Goal: Transaction & Acquisition: Book appointment/travel/reservation

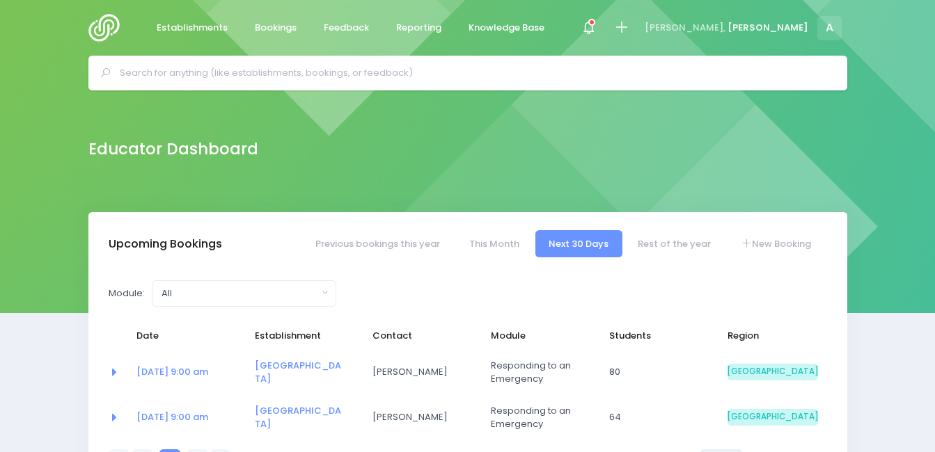
select select "5"
click at [638, 17] on div at bounding box center [621, 28] width 31 height 31
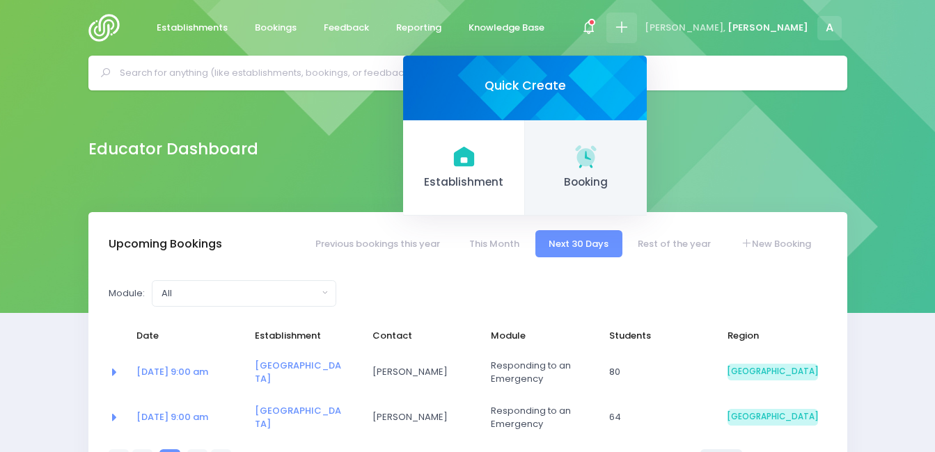
click at [647, 167] on link "Booking" at bounding box center [586, 168] width 122 height 96
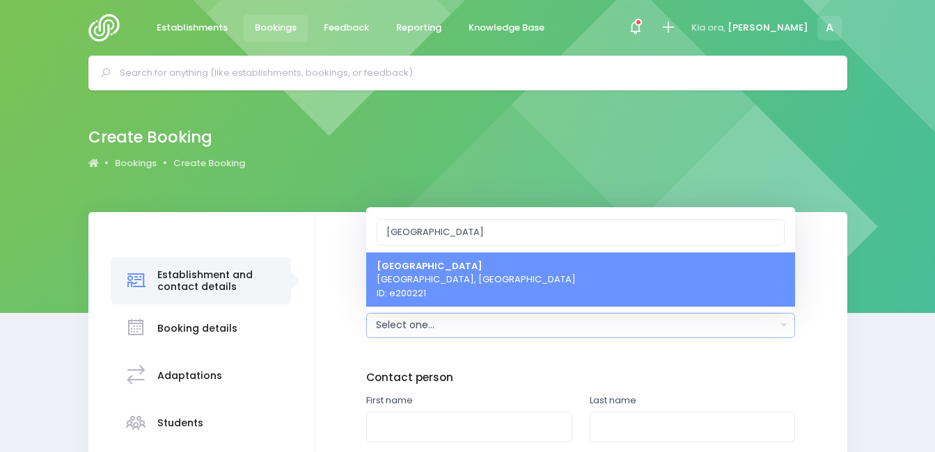
type input "roma"
click at [451, 271] on strong "[GEOGRAPHIC_DATA]" at bounding box center [430, 265] width 106 height 13
select select "200221"
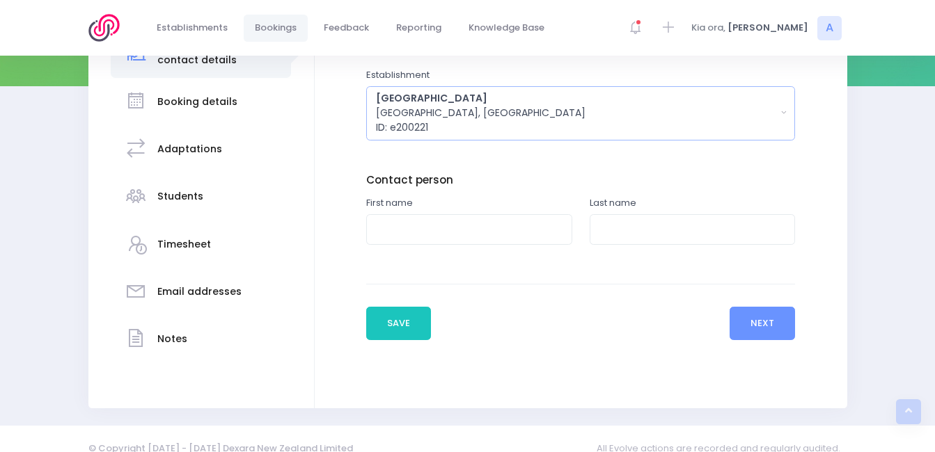
scroll to position [228, 0]
click at [462, 242] on input "text" at bounding box center [469, 229] width 206 height 31
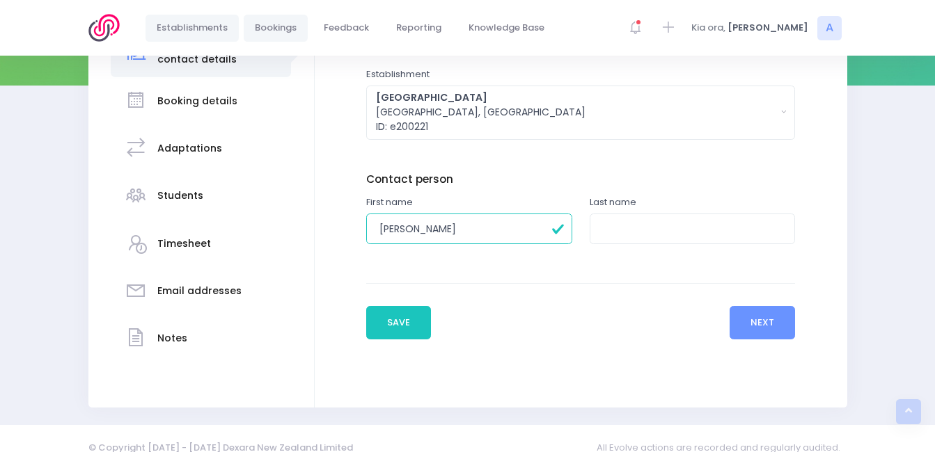
type input "Lucia"
click at [601, 243] on input "text" at bounding box center [693, 229] width 206 height 31
type input "Dowling"
click at [701, 111] on div "Romahapa School Balclutha, South Island Region ID: e200221" at bounding box center [576, 112] width 401 height 44
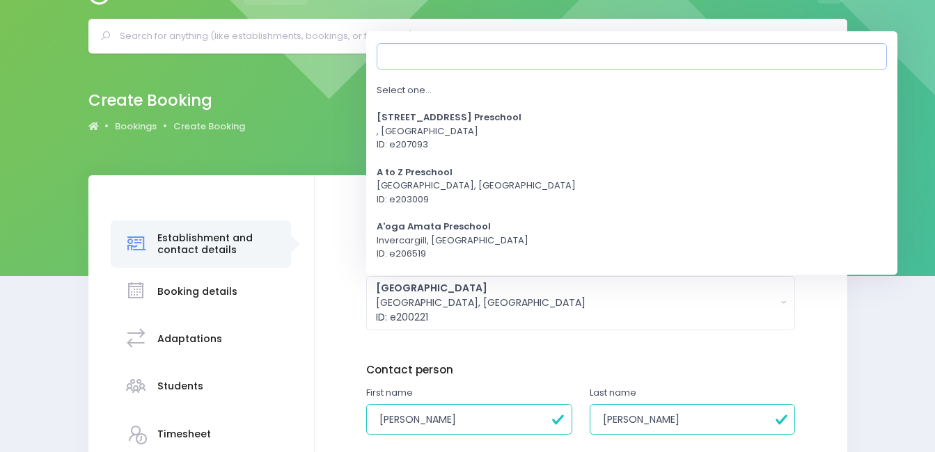
scroll to position [54, 0]
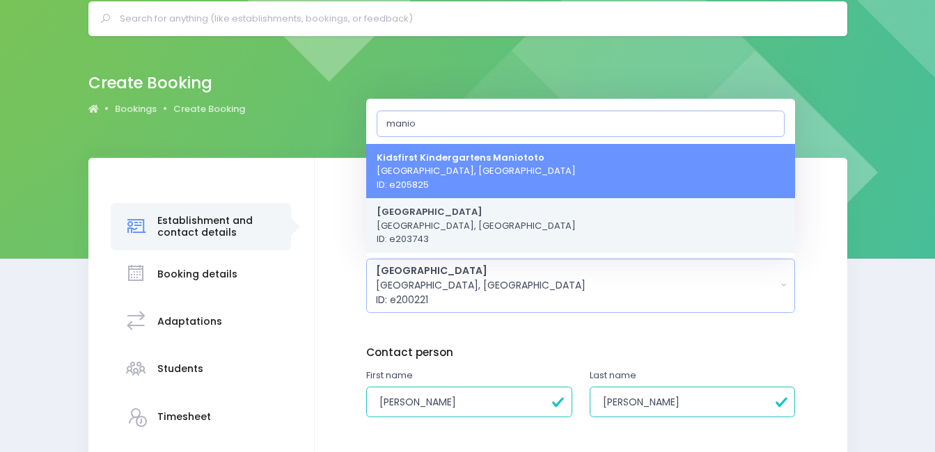
type input "manio"
click at [548, 219] on link "Maniototo Area School Ranfurly, South Island Region ID: e203743" at bounding box center [580, 225] width 429 height 55
select select "203743"
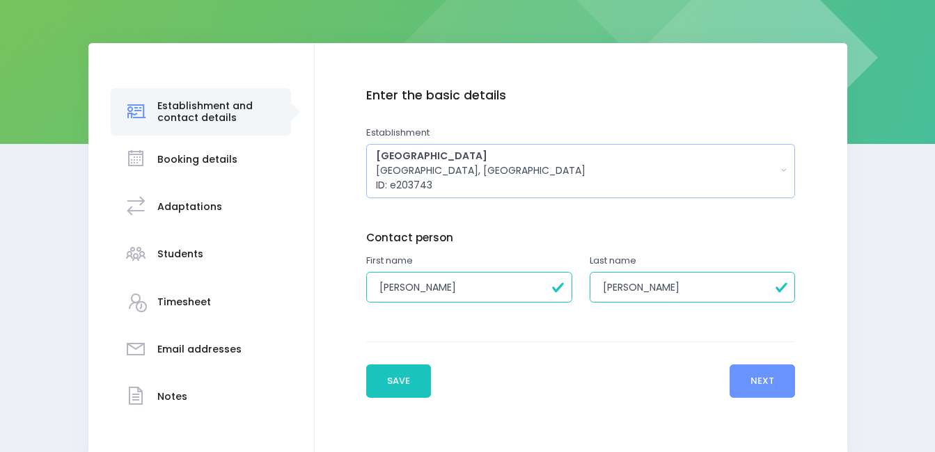
scroll to position [246, 0]
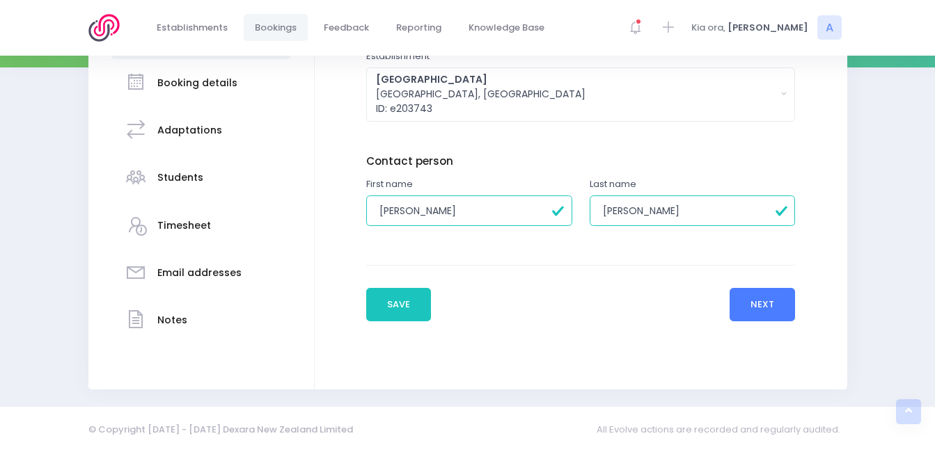
click at [740, 296] on button "Next" at bounding box center [762, 304] width 66 height 33
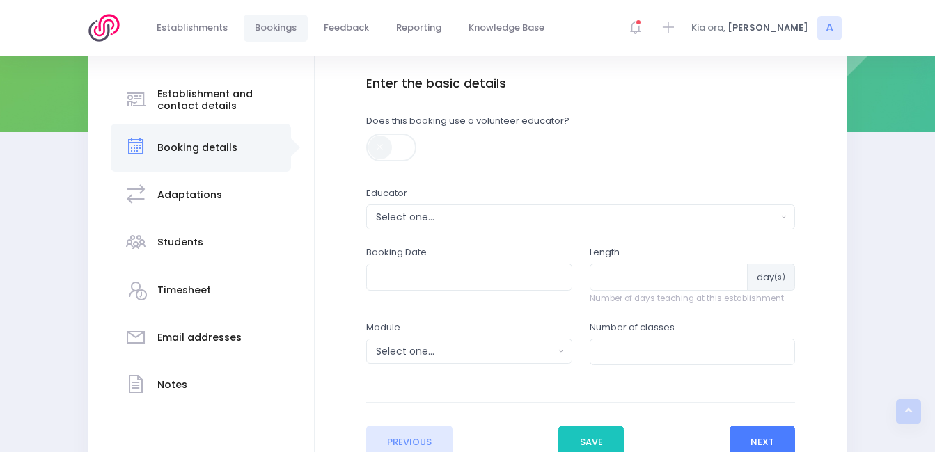
scroll to position [271, 0]
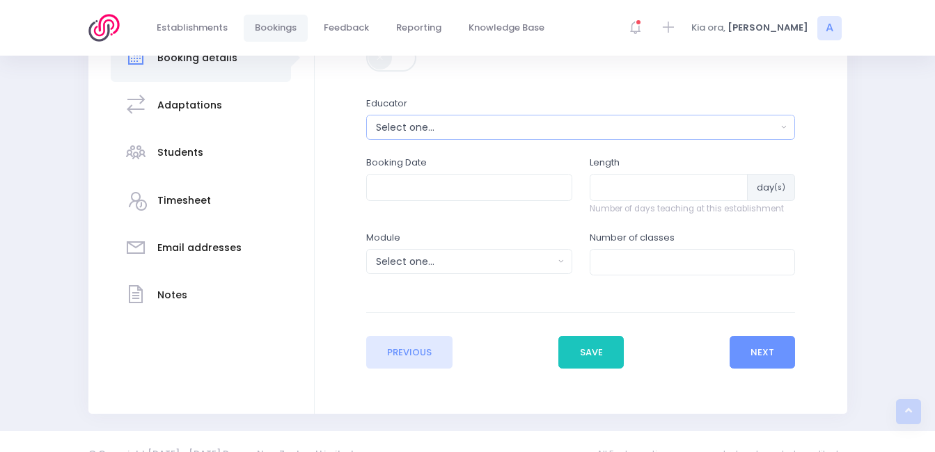
click at [450, 136] on button "Select one..." at bounding box center [580, 127] width 429 height 25
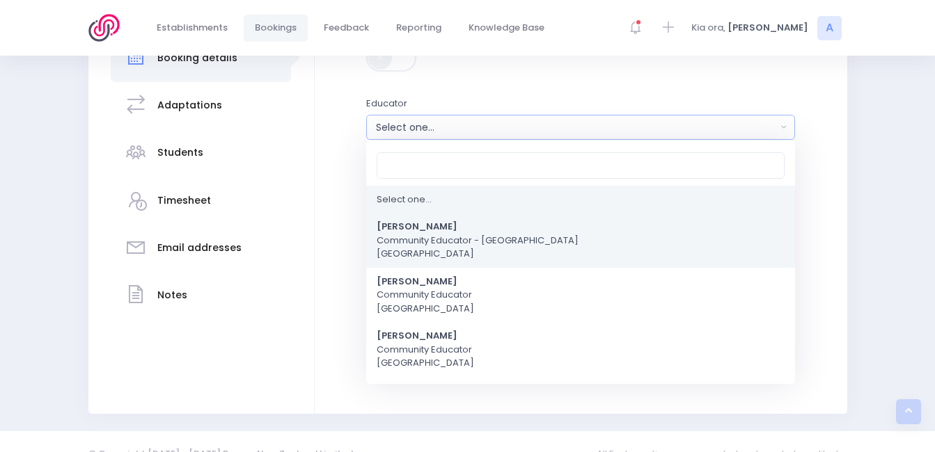
click at [409, 223] on strong "[PERSON_NAME]" at bounding box center [417, 227] width 81 height 13
select select "591445"
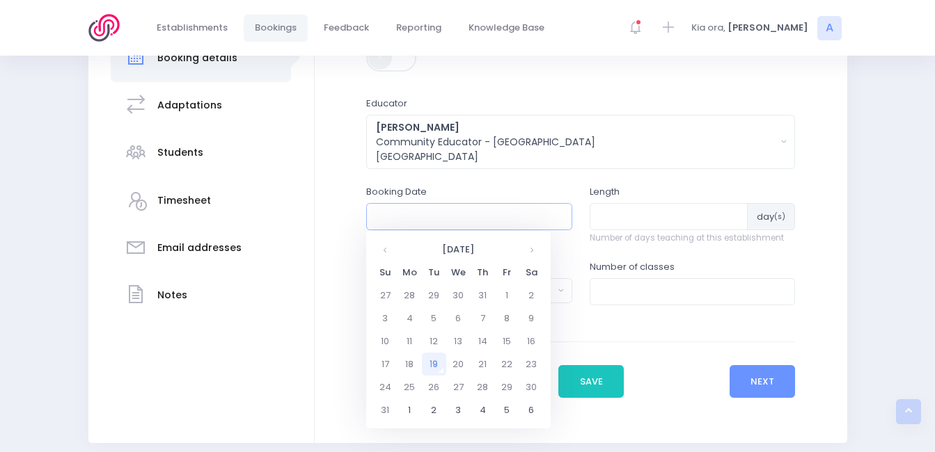
click at [413, 220] on input "text" at bounding box center [469, 216] width 206 height 26
click at [535, 250] on th at bounding box center [531, 249] width 24 height 23
click at [403, 381] on td "24" at bounding box center [409, 387] width 24 height 23
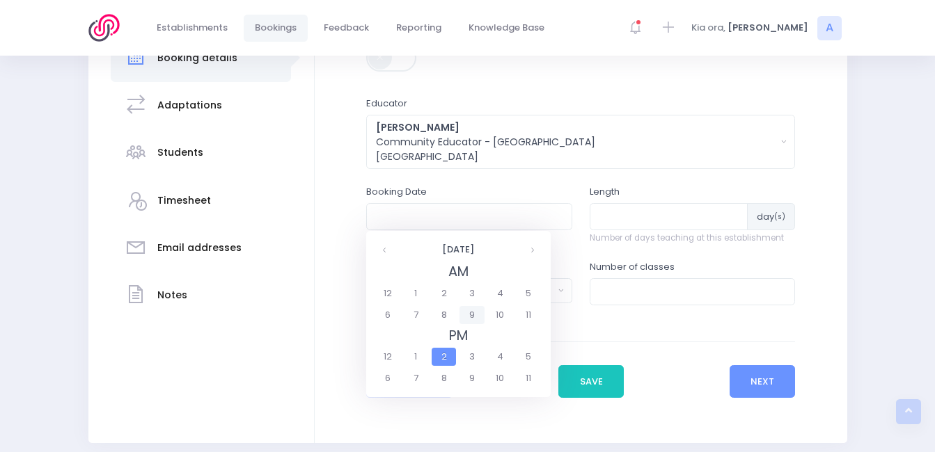
click at [472, 312] on span "9" at bounding box center [471, 315] width 24 height 18
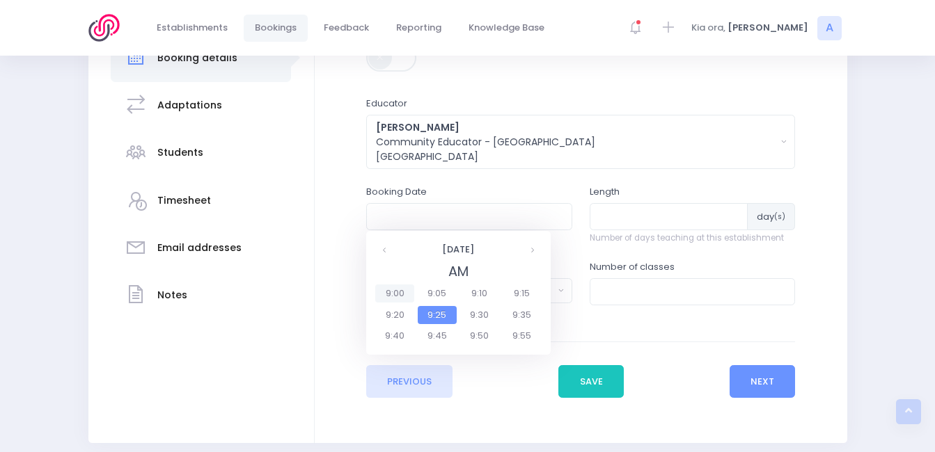
click at [401, 294] on span "9:00" at bounding box center [394, 294] width 39 height 18
type input "24/11/2025 09:00 AM"
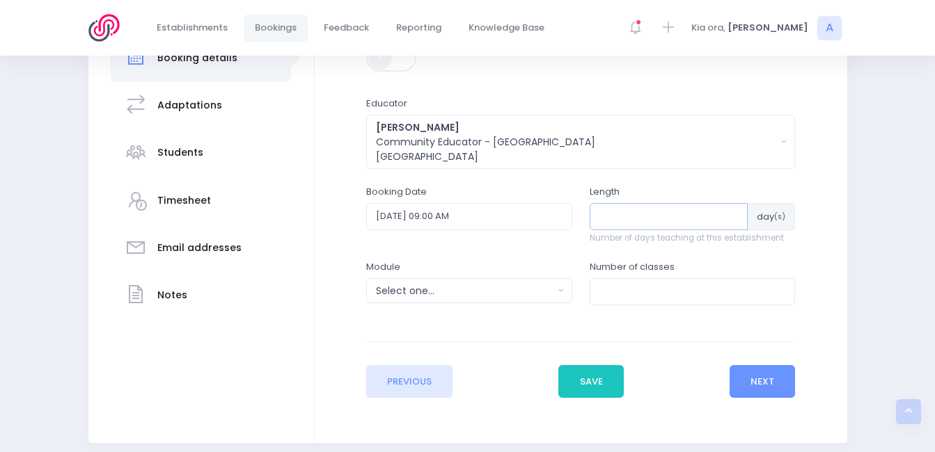
click at [624, 214] on input "number" at bounding box center [669, 216] width 159 height 26
type input "1"
click at [423, 309] on div "Module Select one... Clued up Camper Community Education Community Education - …" at bounding box center [468, 289] width 223 height 59
click at [432, 297] on div "Select one..." at bounding box center [465, 291] width 178 height 15
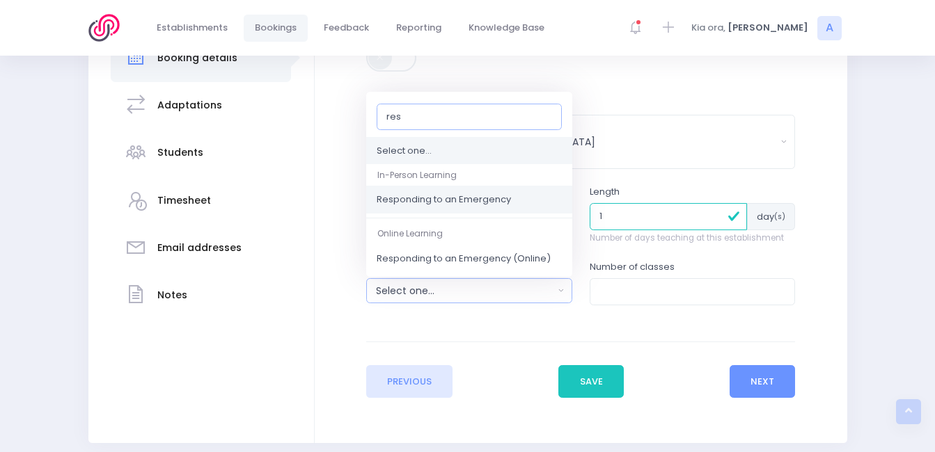
type input "res"
click at [455, 191] on link "Responding to an Emergency" at bounding box center [469, 201] width 206 height 28
select select "Responding to an Emergency"
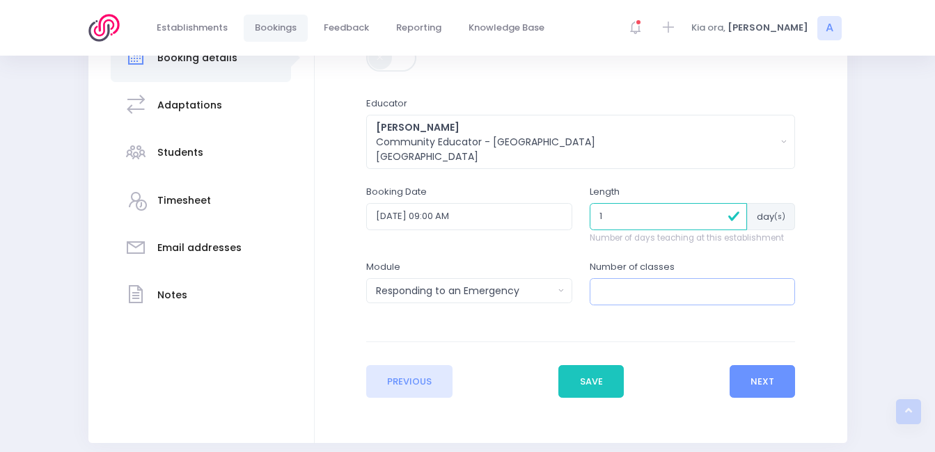
click at [600, 292] on input "number" at bounding box center [693, 291] width 206 height 26
type input "6"
click at [781, 393] on button "Next" at bounding box center [762, 381] width 66 height 33
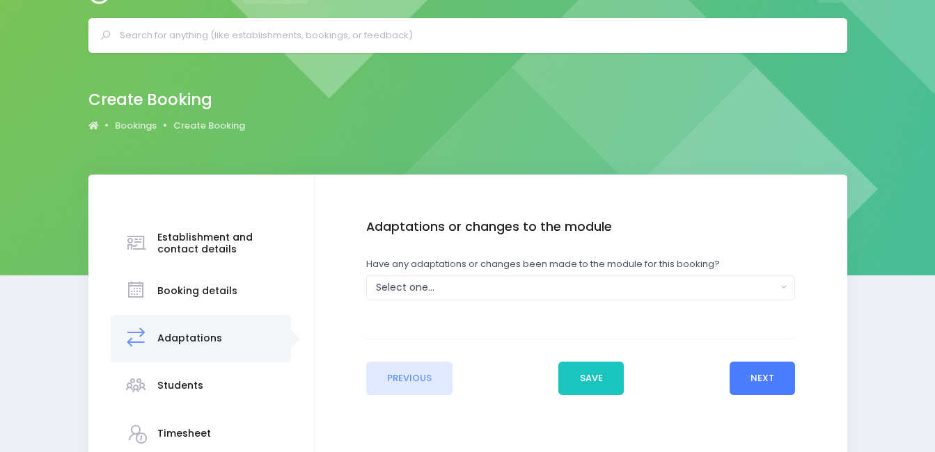
scroll to position [0, 0]
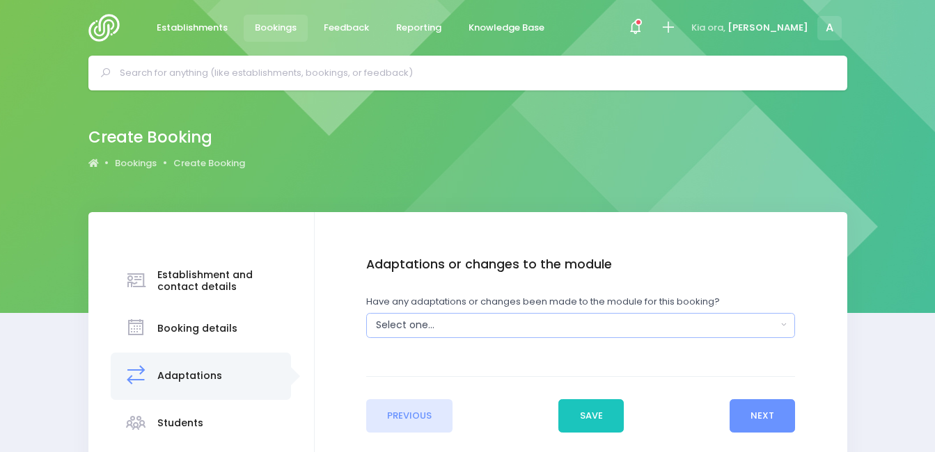
click at [427, 333] on div "Select one..." at bounding box center [576, 325] width 401 height 15
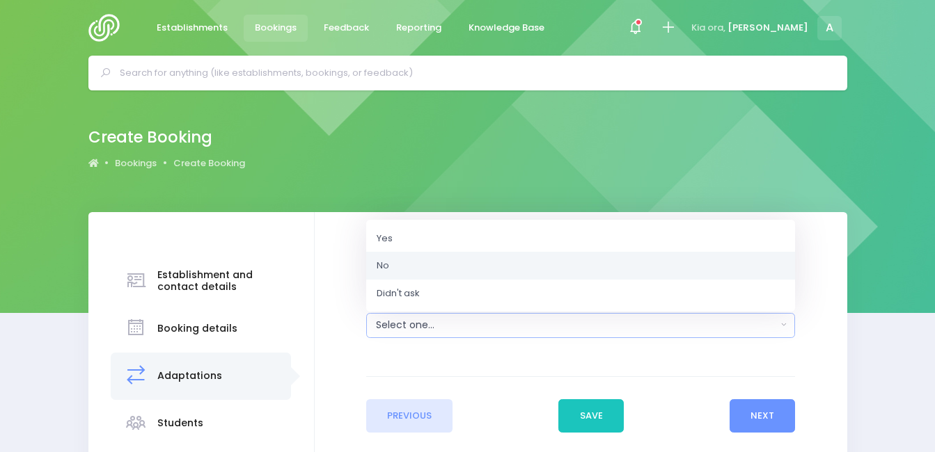
click at [413, 259] on link "No" at bounding box center [580, 266] width 429 height 28
select select "No"
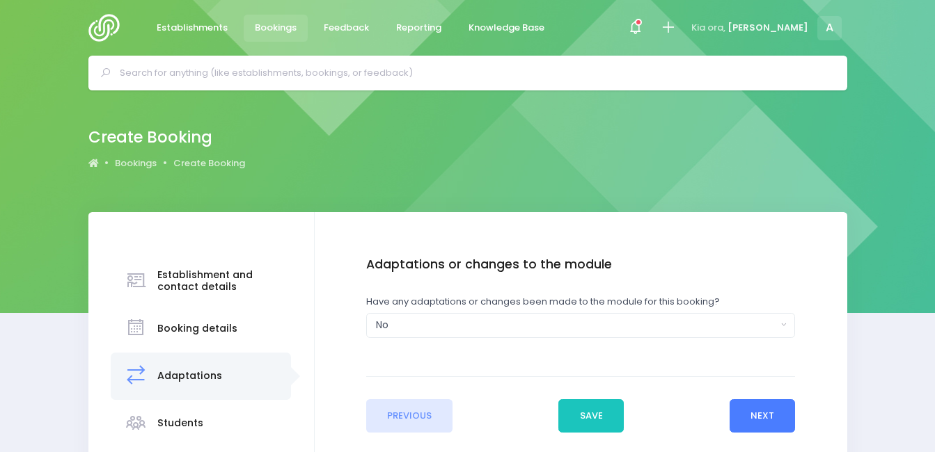
click at [777, 424] on button "Next" at bounding box center [762, 416] width 66 height 33
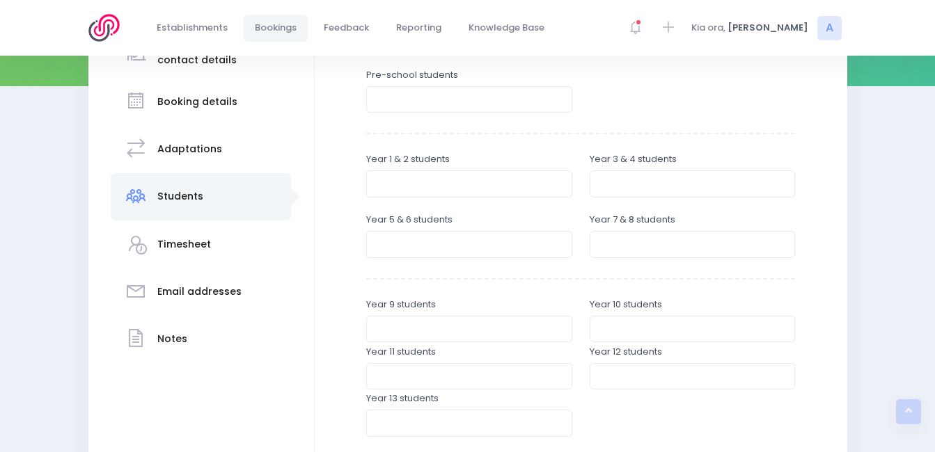
scroll to position [228, 0]
click at [377, 175] on input "number" at bounding box center [469, 183] width 206 height 26
type input "31"
click at [617, 187] on input "number" at bounding box center [693, 183] width 206 height 26
click at [452, 251] on input "number" at bounding box center [469, 243] width 206 height 26
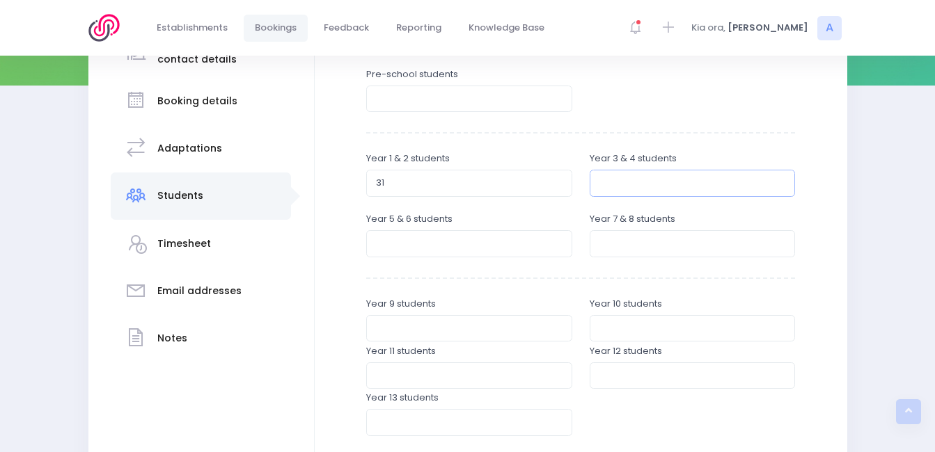
click at [629, 173] on input "number" at bounding box center [693, 183] width 206 height 26
type input "25"
click at [511, 237] on input "number" at bounding box center [469, 243] width 206 height 26
type input "27"
click at [655, 238] on input "number" at bounding box center [693, 243] width 206 height 26
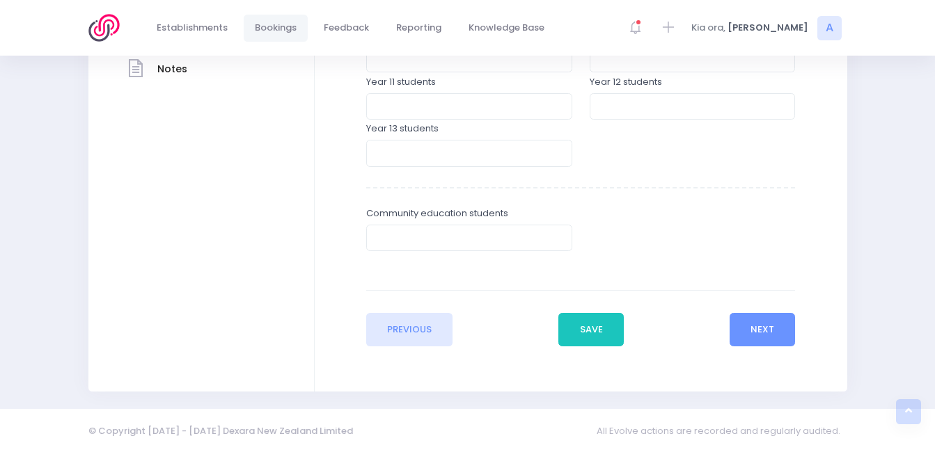
scroll to position [499, 0]
type input "25"
click at [784, 331] on button "Next" at bounding box center [762, 327] width 66 height 33
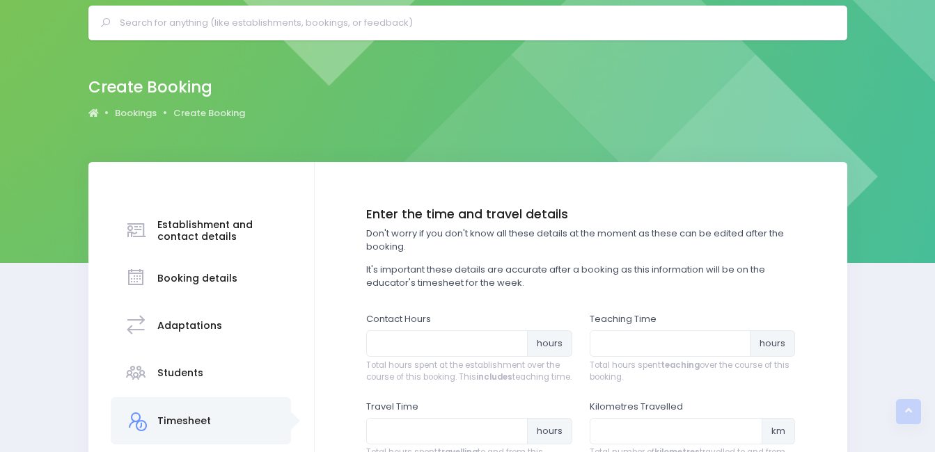
scroll to position [0, 0]
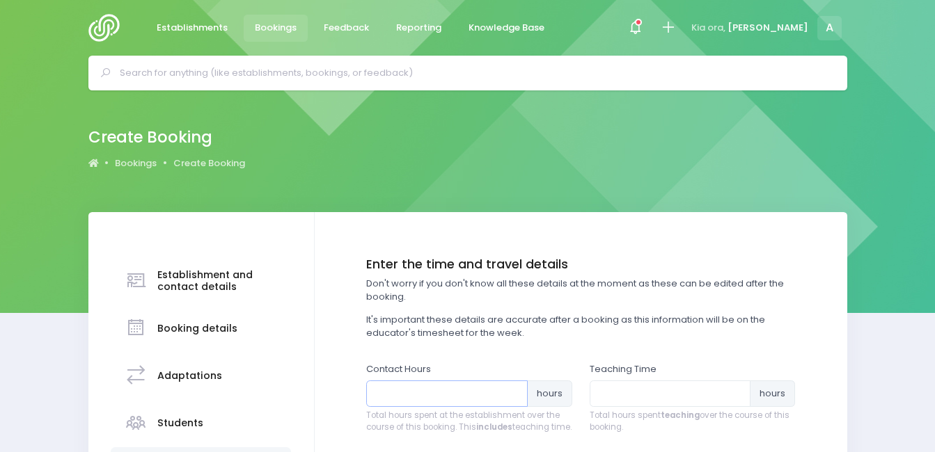
click at [452, 390] on input "number" at bounding box center [446, 394] width 161 height 26
type input "8"
click at [668, 400] on input "number" at bounding box center [670, 394] width 161 height 26
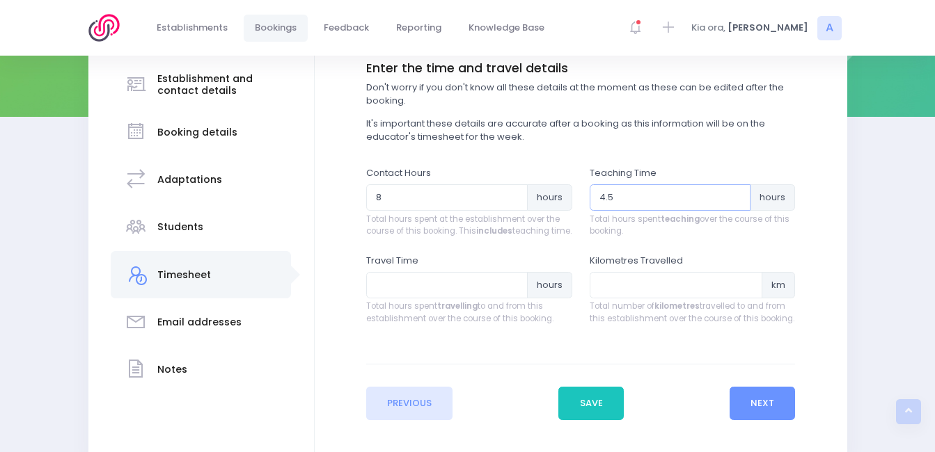
scroll to position [211, 0]
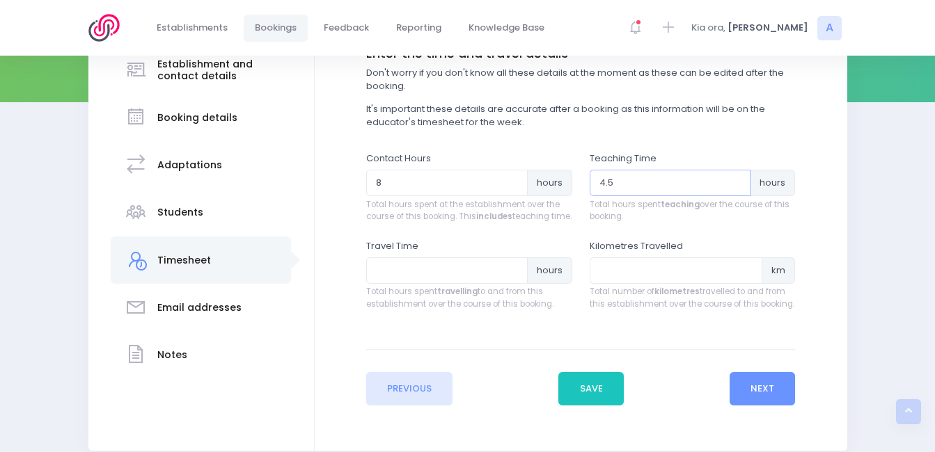
type input "4.5"
click at [459, 280] on input "number" at bounding box center [446, 271] width 161 height 26
type input "1"
type input "3.5"
click at [642, 271] on input "number" at bounding box center [676, 271] width 173 height 26
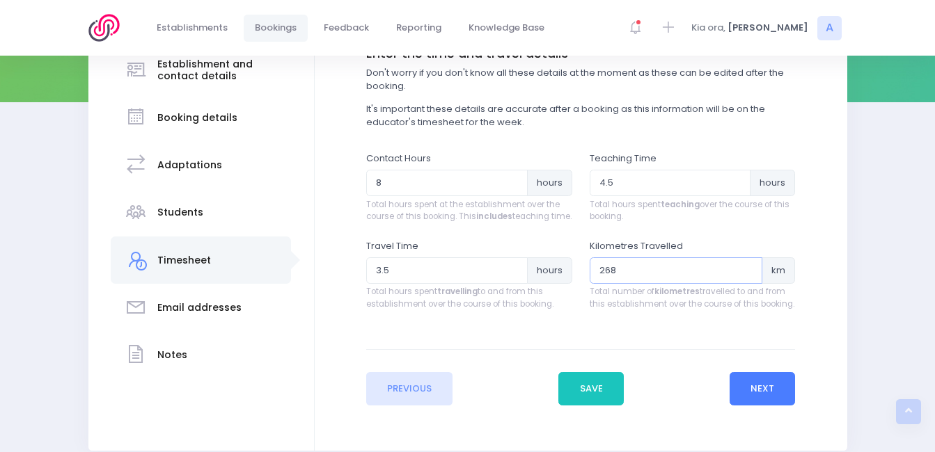
type input "268"
click at [761, 406] on button "Next" at bounding box center [762, 388] width 66 height 33
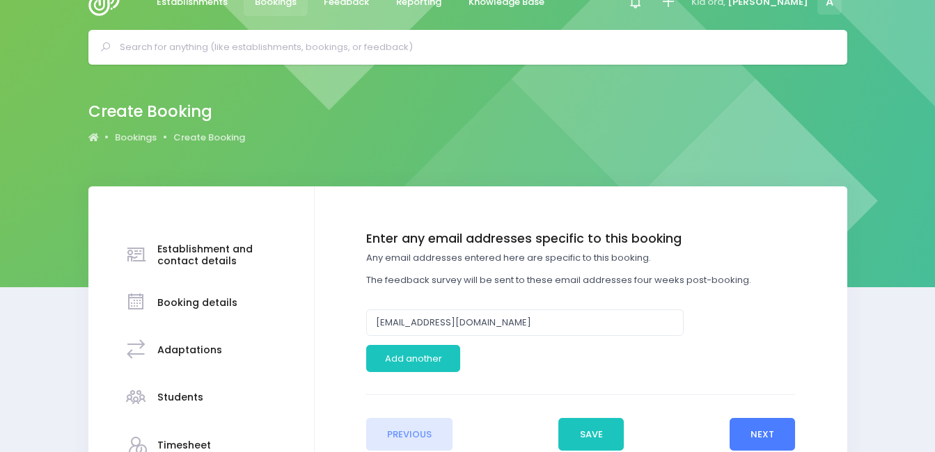
scroll to position [0, 0]
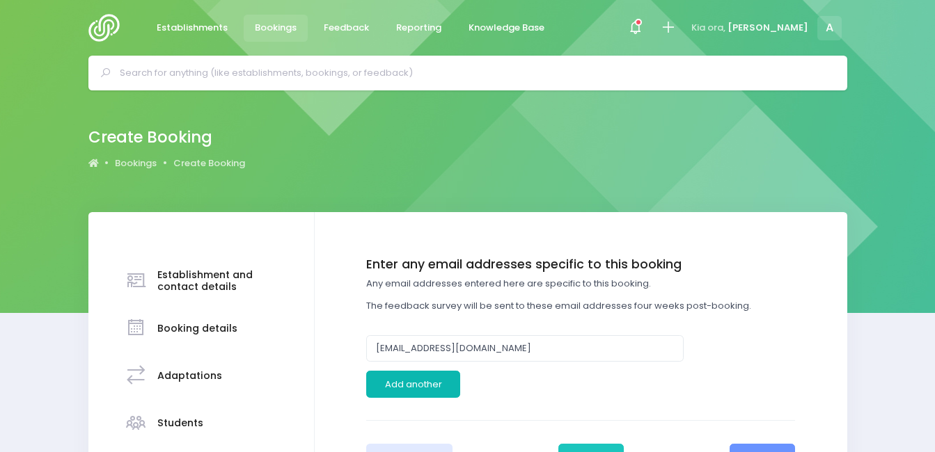
click at [438, 378] on button "Add another" at bounding box center [413, 384] width 94 height 26
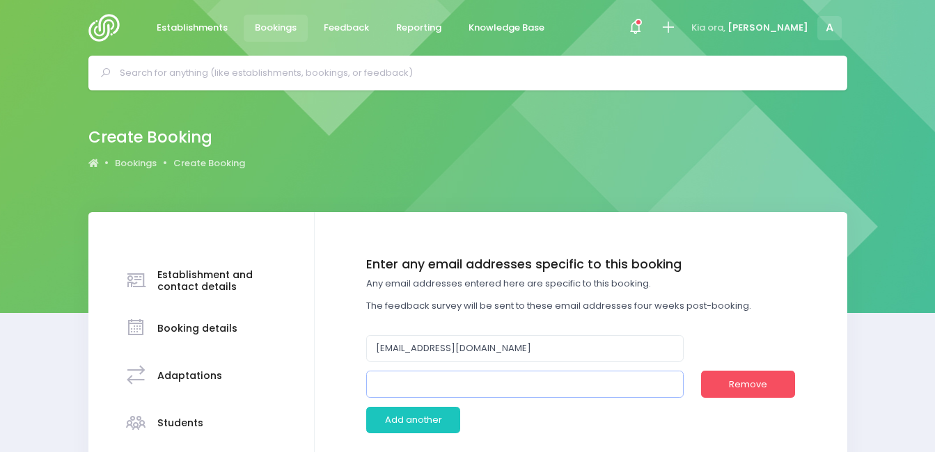
click at [426, 377] on input "email" at bounding box center [524, 384] width 317 height 26
type input "l"
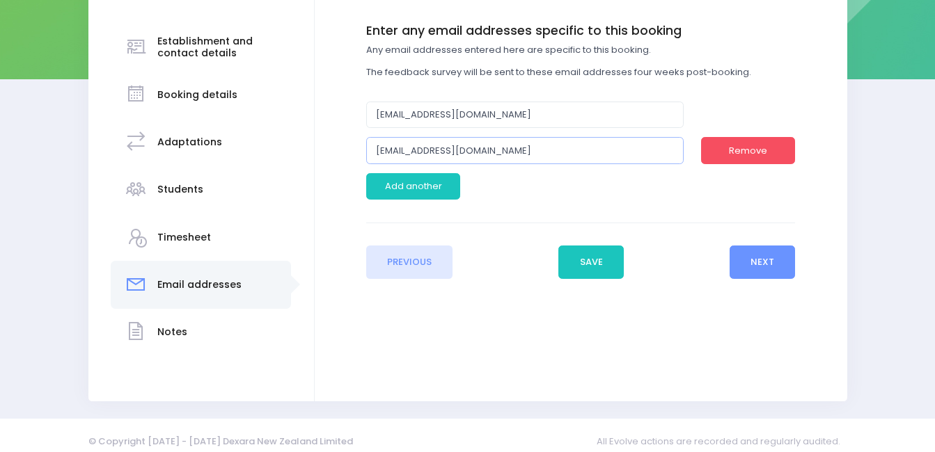
scroll to position [246, 0]
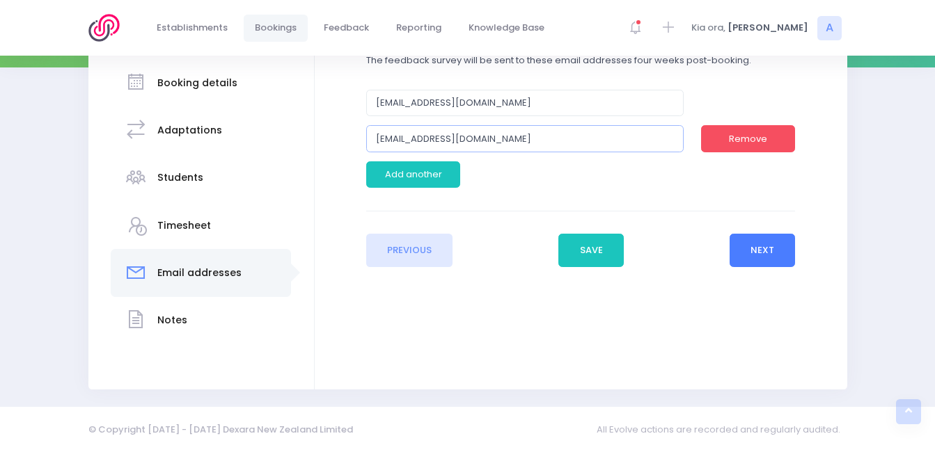
type input "dowlingl@maniototo.school.nz"
click at [769, 252] on button "Next" at bounding box center [762, 250] width 66 height 33
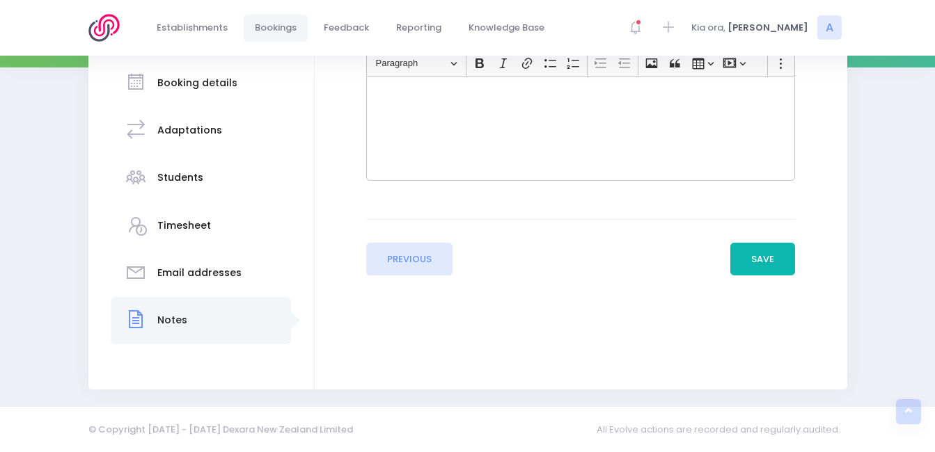
click at [762, 260] on button "Save" at bounding box center [762, 259] width 65 height 33
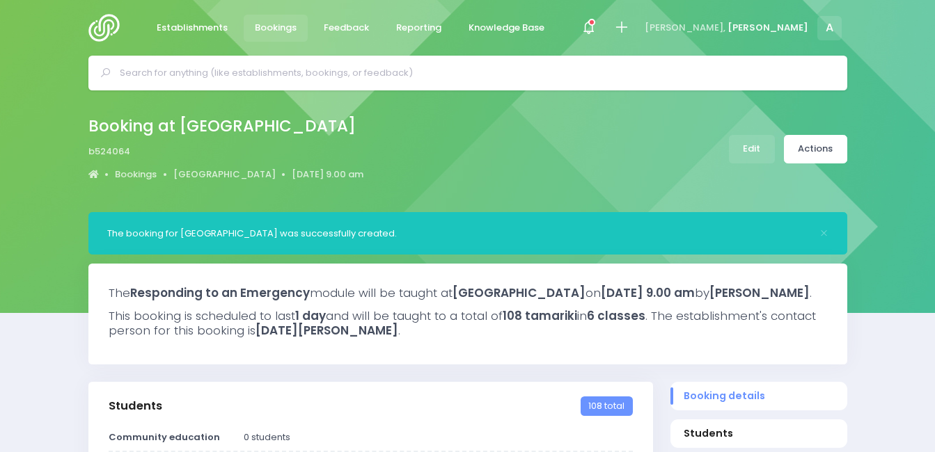
select select "5"
click at [99, 33] on img at bounding box center [108, 28] width 40 height 28
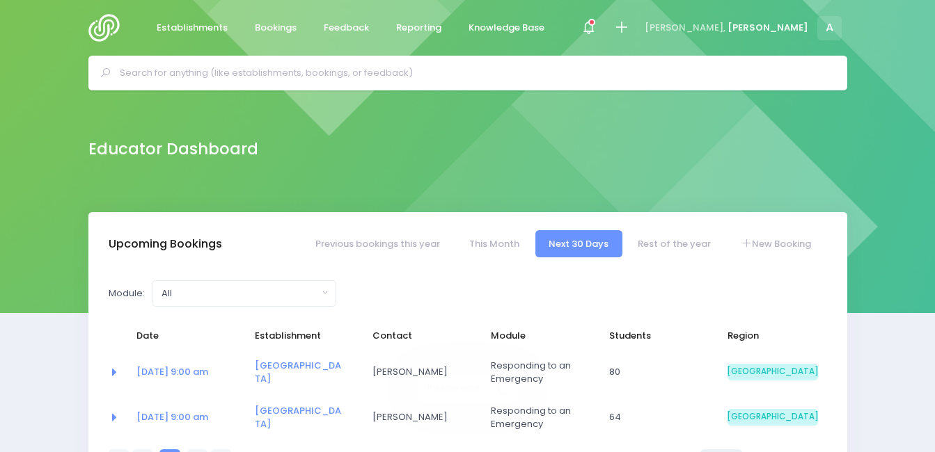
select select "5"
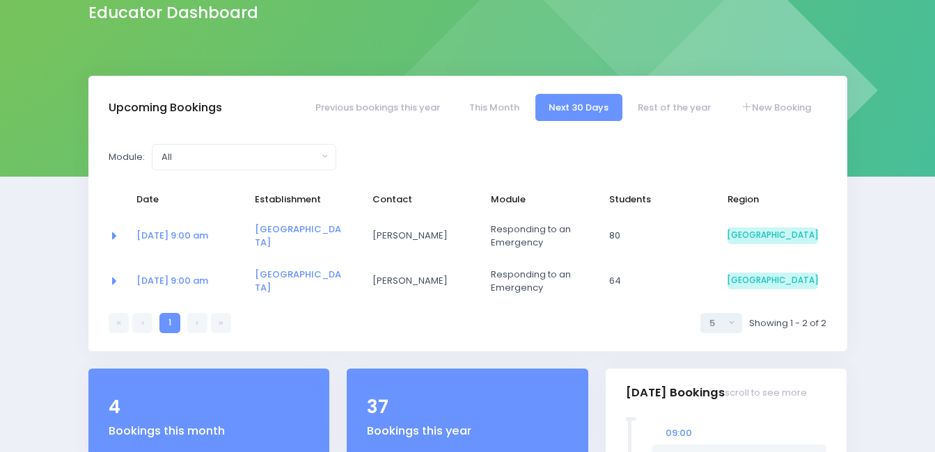
scroll to position [132, 0]
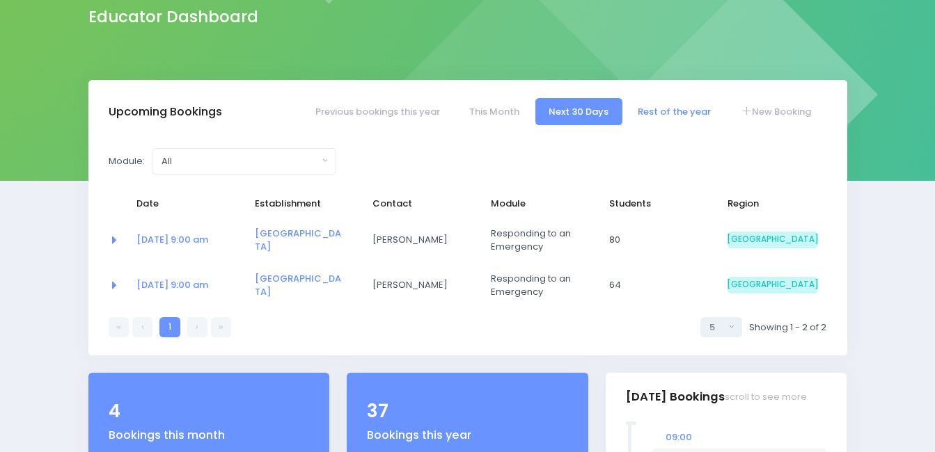
click at [679, 107] on link "Rest of the year" at bounding box center [674, 111] width 100 height 27
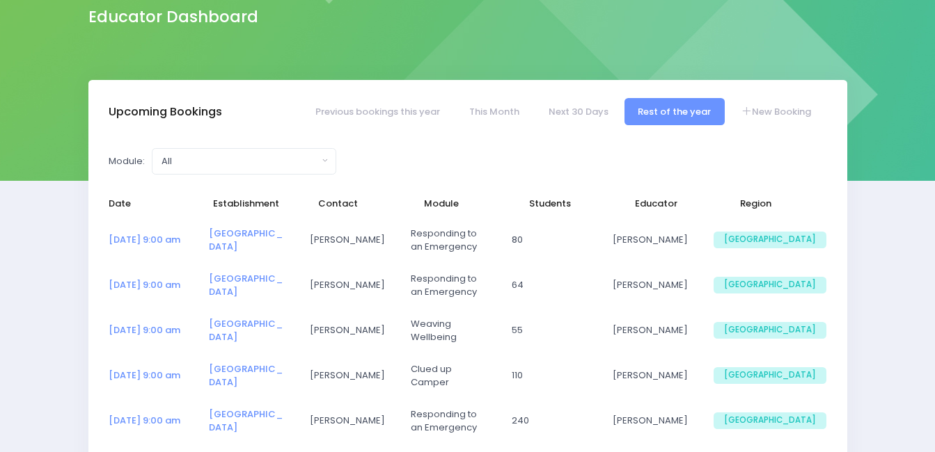
select select "5"
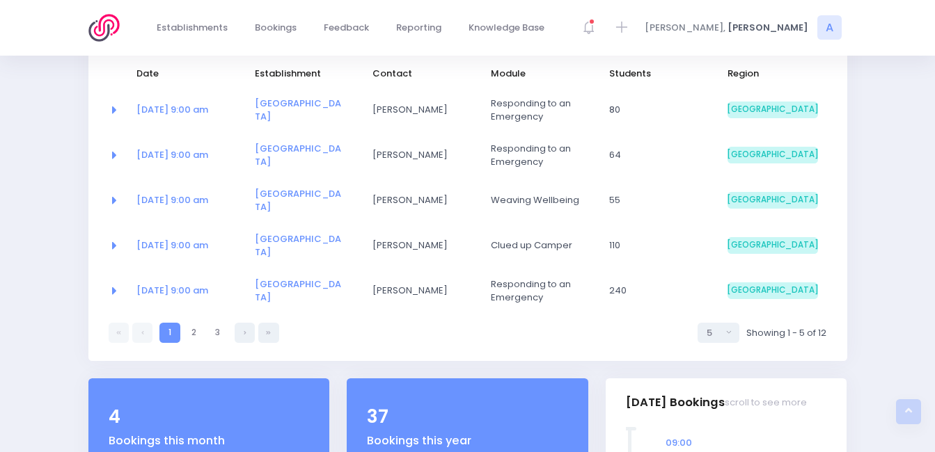
scroll to position [267, 0]
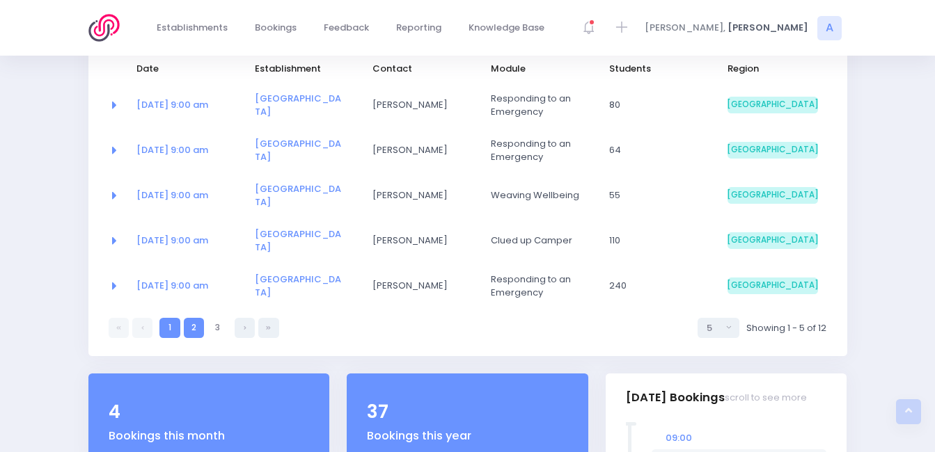
click at [195, 324] on link "2" at bounding box center [194, 328] width 20 height 20
select select "5"
click at [212, 318] on link "3" at bounding box center [217, 328] width 20 height 20
select select "5"
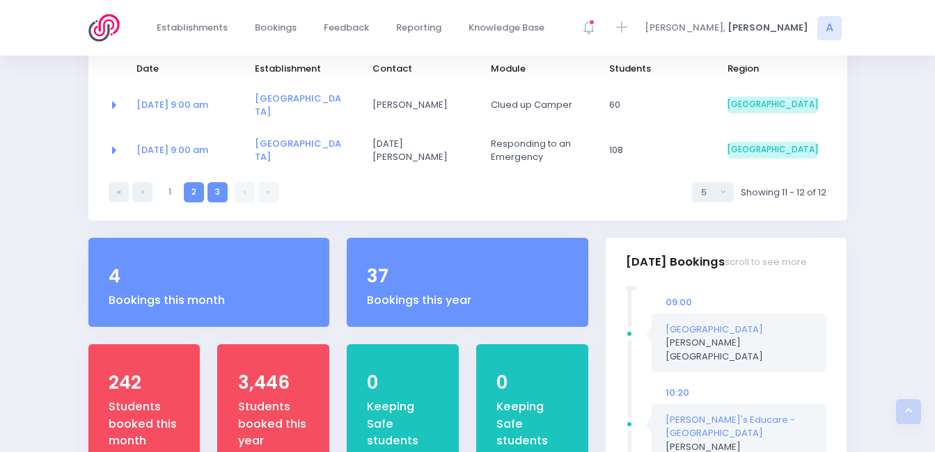
click at [196, 195] on link "2" at bounding box center [194, 192] width 20 height 20
select select "5"
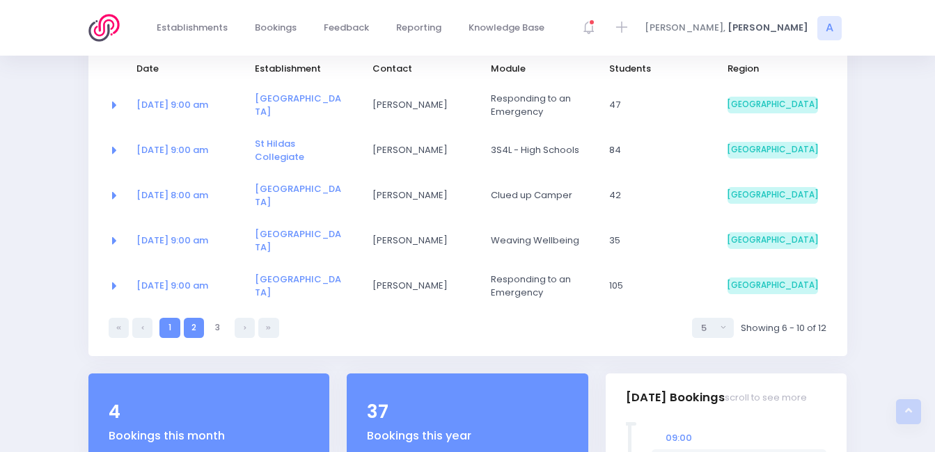
click at [175, 318] on link "1" at bounding box center [169, 328] width 20 height 20
select select "5"
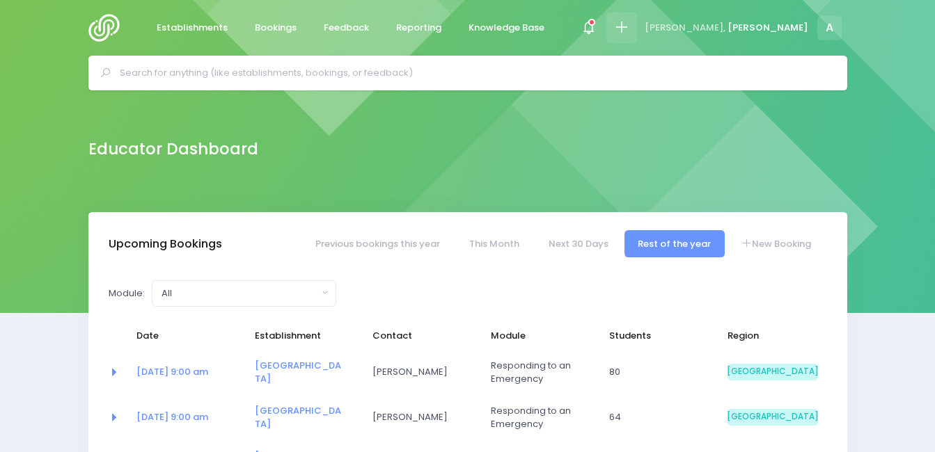
click at [629, 26] on icon at bounding box center [621, 27] width 16 height 16
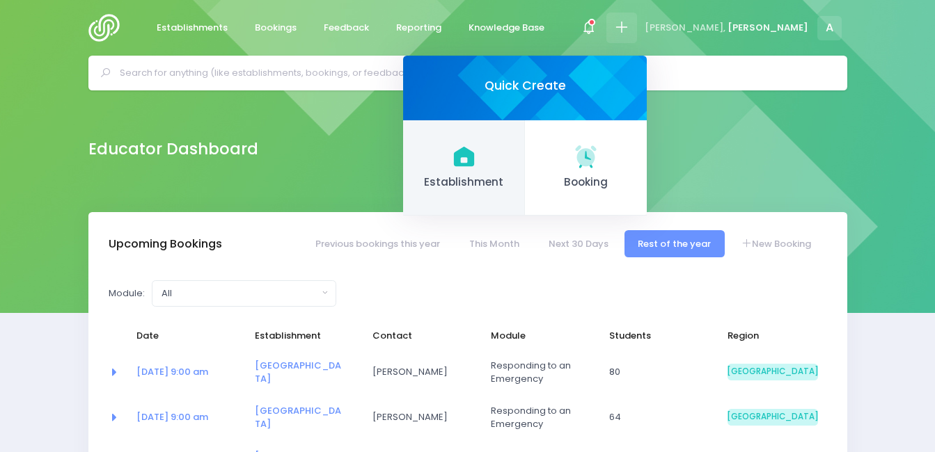
click at [513, 181] on span "Establishment" at bounding box center [463, 183] width 99 height 16
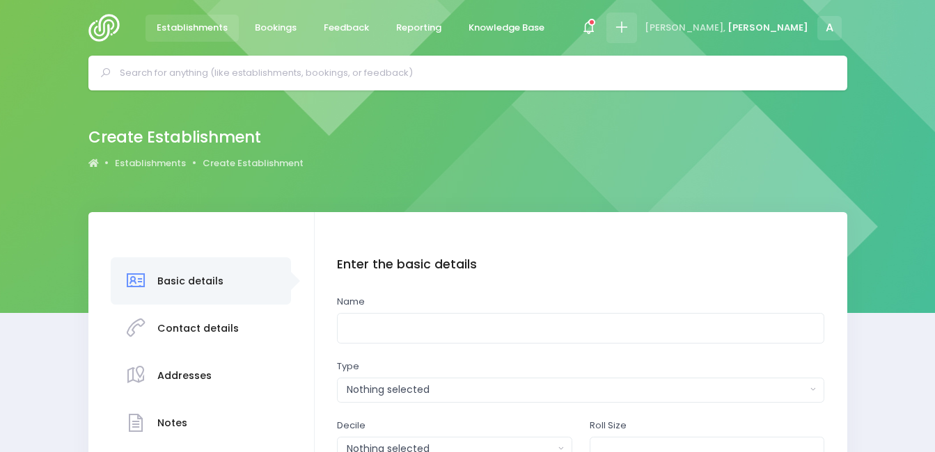
click at [629, 29] on icon at bounding box center [621, 27] width 16 height 16
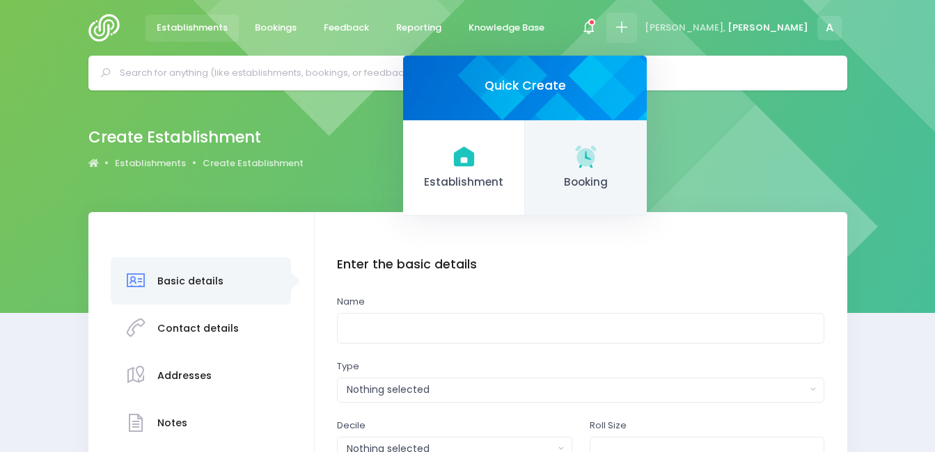
click at [596, 162] on icon at bounding box center [585, 155] width 21 height 21
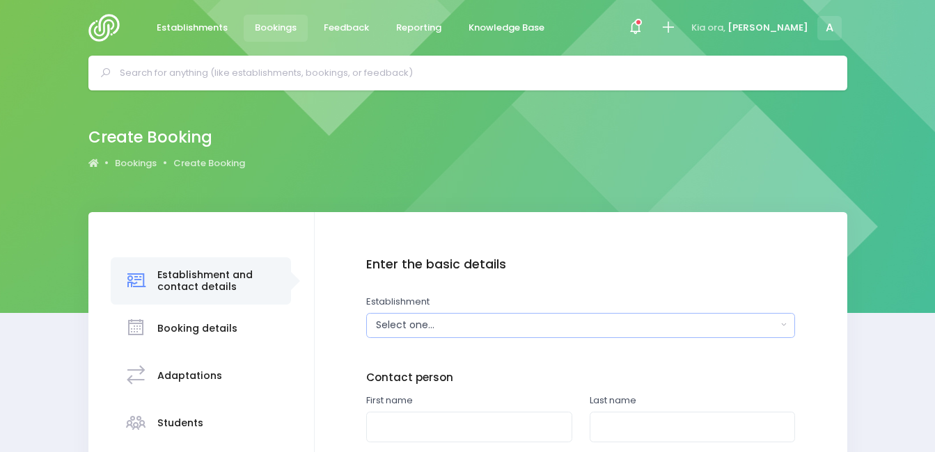
click at [443, 329] on div "Select one..." at bounding box center [576, 325] width 401 height 15
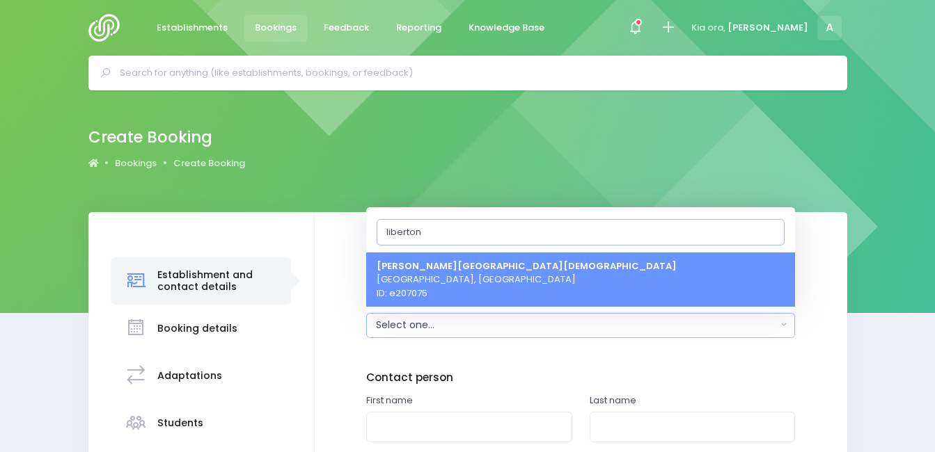
type input "liberton"
click at [478, 290] on span "Liberton Christian School Dunedin, South Island Region ID: e207075" at bounding box center [527, 279] width 300 height 41
select select "207075"
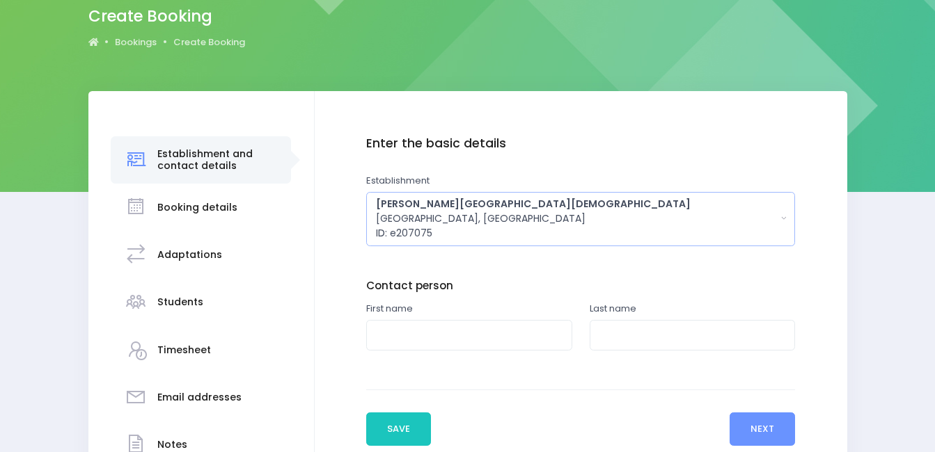
scroll to position [125, 0]
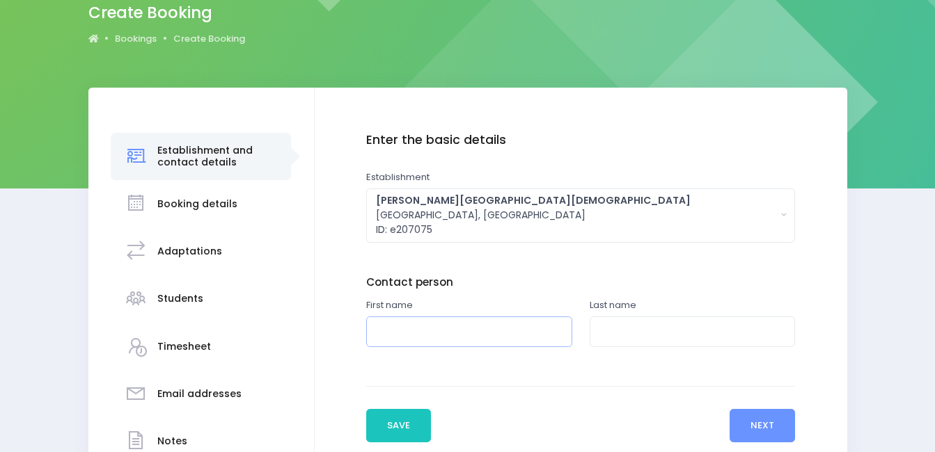
click at [454, 333] on input "text" at bounding box center [469, 332] width 206 height 31
type input "Anna"
click at [600, 338] on input "text" at bounding box center [693, 332] width 206 height 31
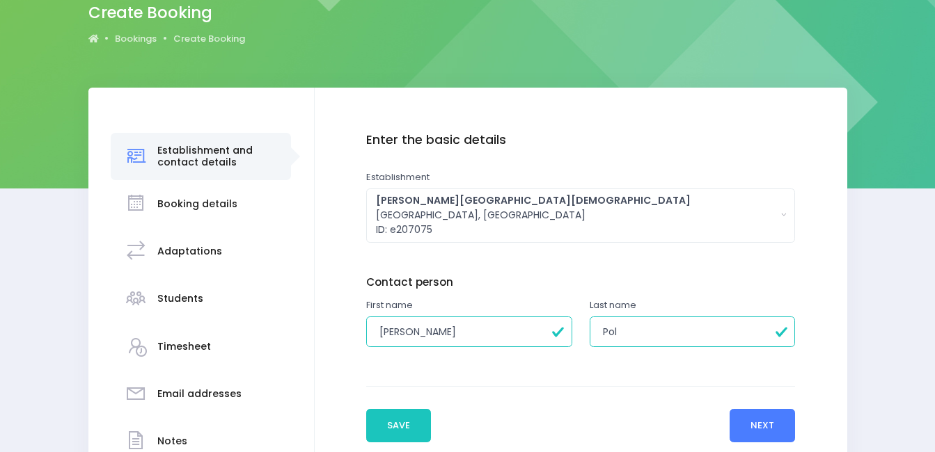
type input "Pol"
click at [733, 432] on button "Next" at bounding box center [762, 425] width 66 height 33
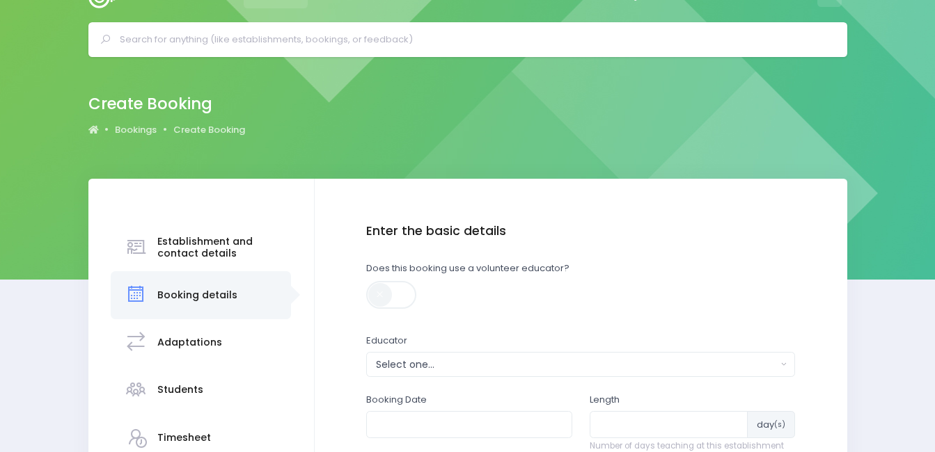
scroll to position [0, 0]
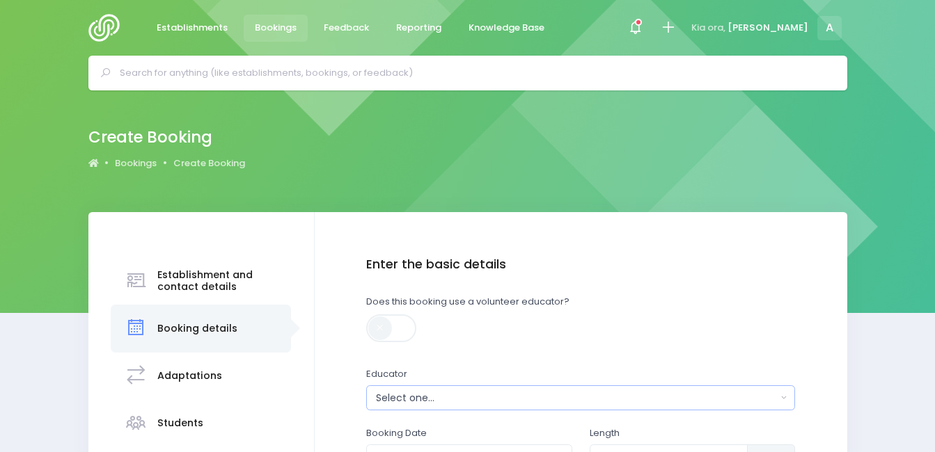
click at [435, 398] on div "Select one..." at bounding box center [576, 398] width 401 height 15
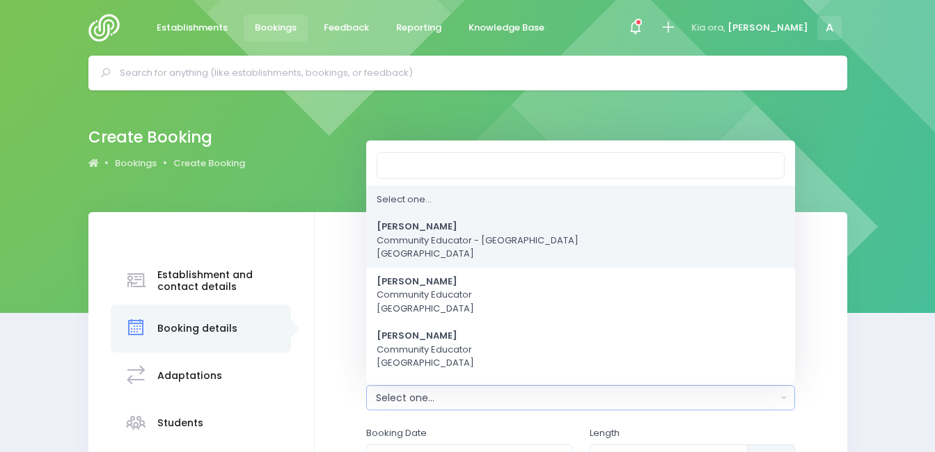
click at [428, 251] on span "Amy Lucas Community Educator - Coastal Otago South Island Region" at bounding box center [478, 241] width 202 height 41
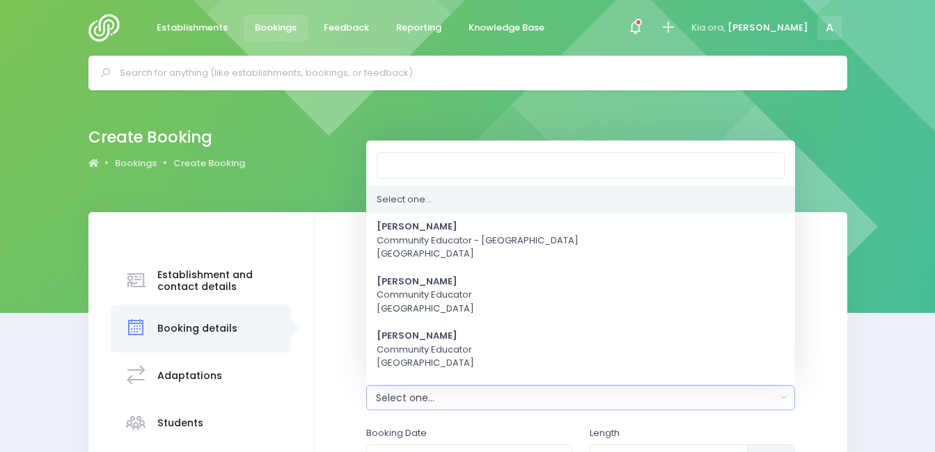
select select "591445"
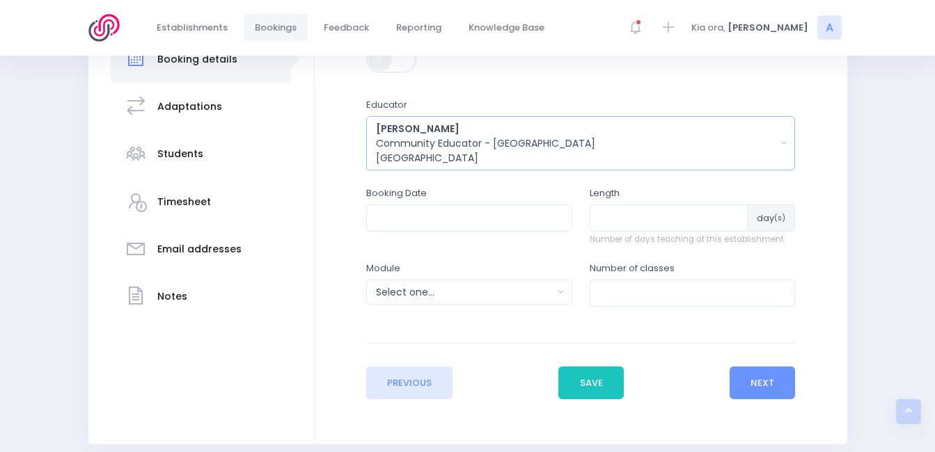
scroll to position [276, 0]
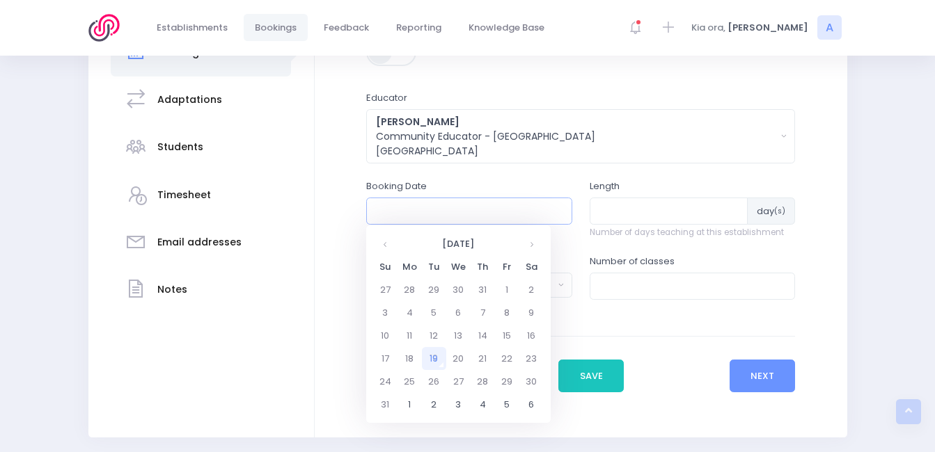
click at [480, 200] on input "text" at bounding box center [469, 211] width 206 height 26
click at [535, 244] on th at bounding box center [531, 243] width 24 height 23
click at [410, 360] on td "20" at bounding box center [409, 358] width 24 height 23
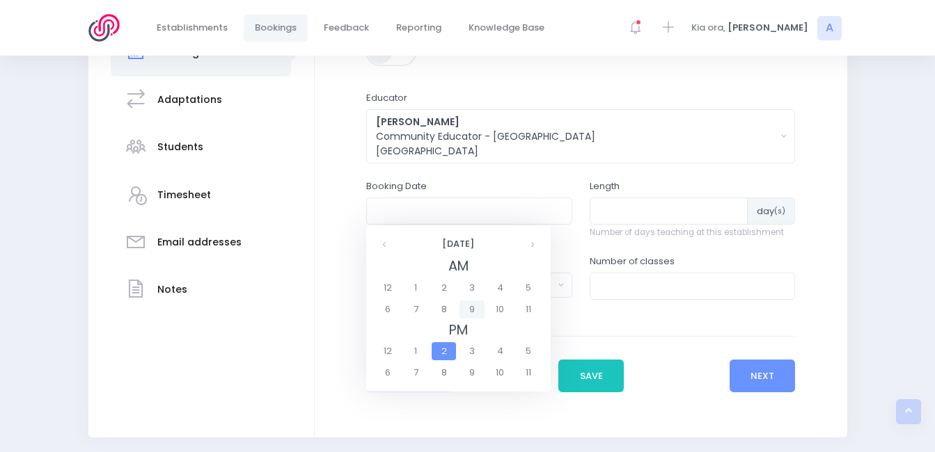
click at [470, 311] on span "9" at bounding box center [471, 310] width 24 height 18
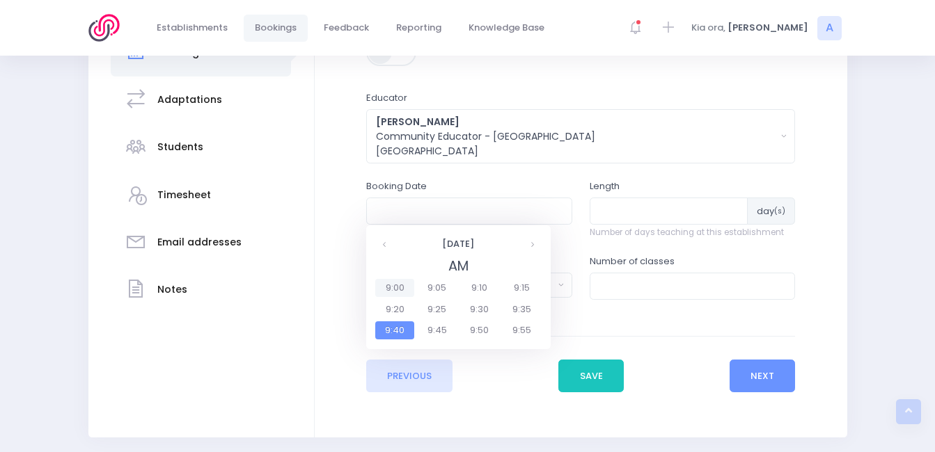
click at [395, 294] on span "9:00" at bounding box center [394, 288] width 39 height 18
type input "20/10/2025 09:00 AM"
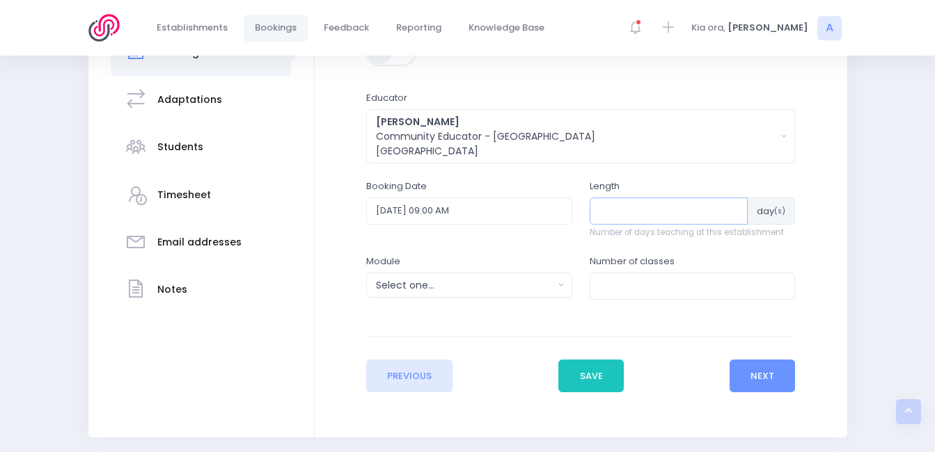
click at [725, 200] on input "number" at bounding box center [669, 211] width 159 height 26
type input "1"
click at [537, 267] on div "Module Select one... Clued up Camper Community Education Community Education - …" at bounding box center [469, 276] width 206 height 43
click at [516, 299] on div "Module Select one... Clued up Camper Community Education Community Education - …" at bounding box center [468, 284] width 223 height 59
click at [516, 283] on div "Select one..." at bounding box center [465, 285] width 178 height 15
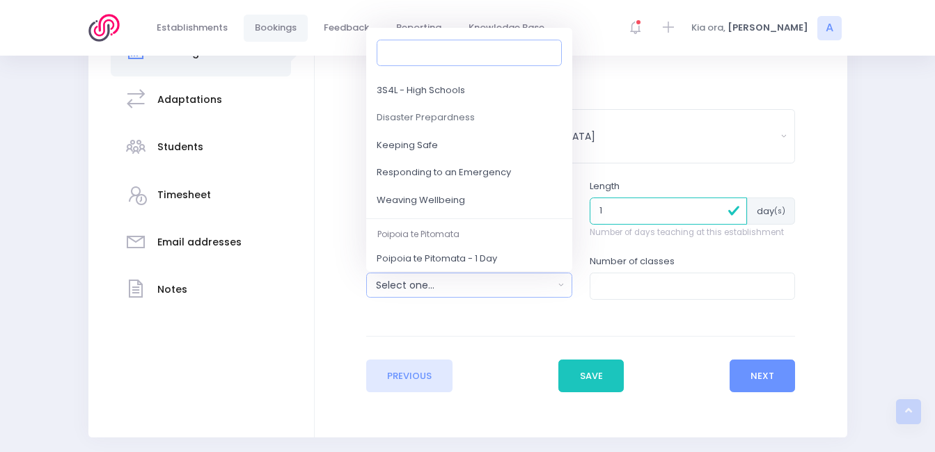
scroll to position [130, 0]
click at [487, 166] on span "Responding to an Emergency" at bounding box center [444, 171] width 134 height 14
select select "Responding to an Emergency"
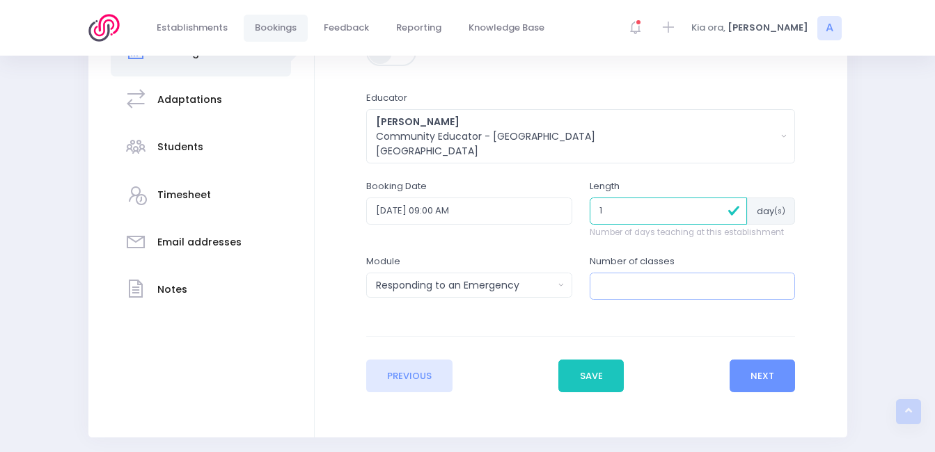
click at [642, 284] on input "number" at bounding box center [693, 286] width 206 height 26
type input "3"
click at [743, 389] on button "Next" at bounding box center [762, 376] width 66 height 33
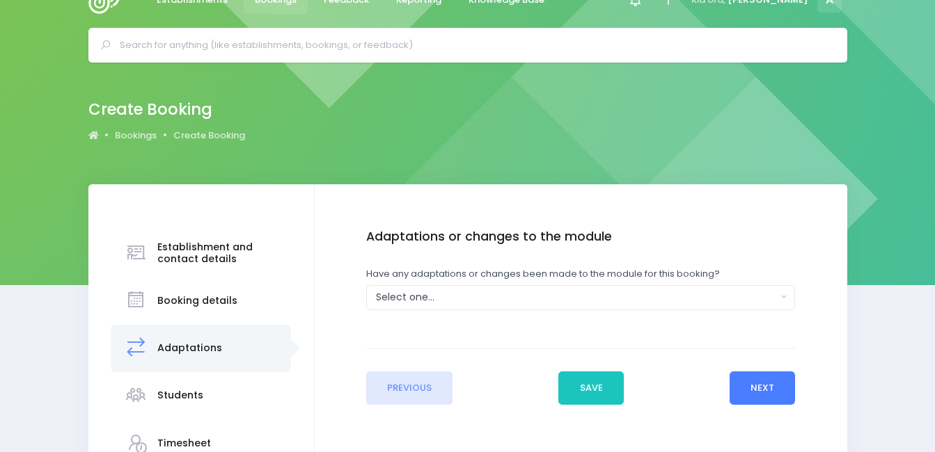
scroll to position [0, 0]
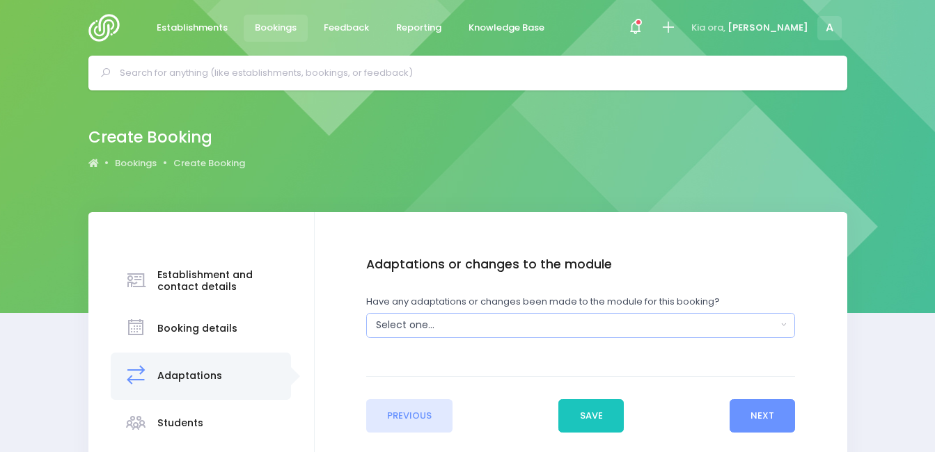
click at [455, 336] on button "Select one..." at bounding box center [580, 325] width 429 height 25
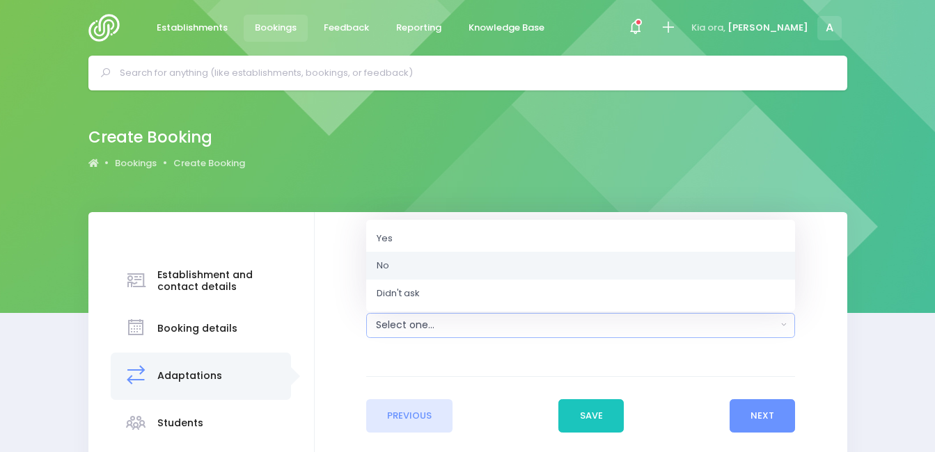
click at [455, 270] on link "No" at bounding box center [580, 266] width 429 height 28
select select "No"
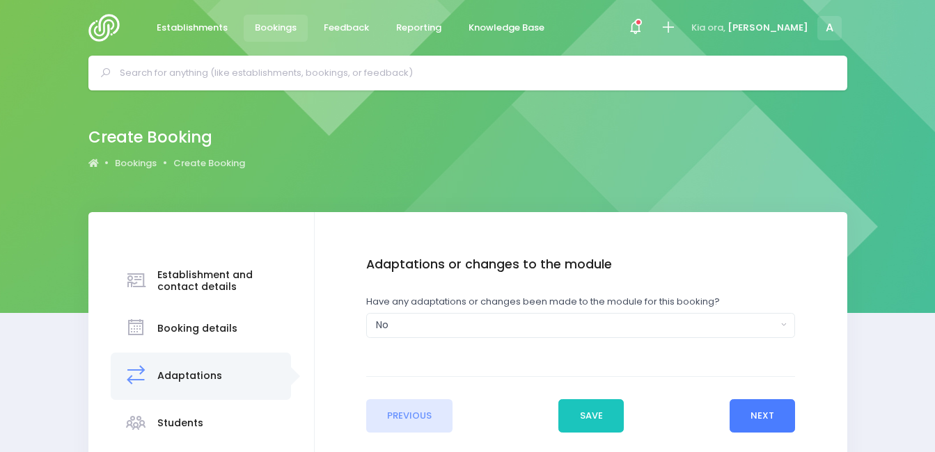
click at [767, 425] on button "Next" at bounding box center [762, 416] width 66 height 33
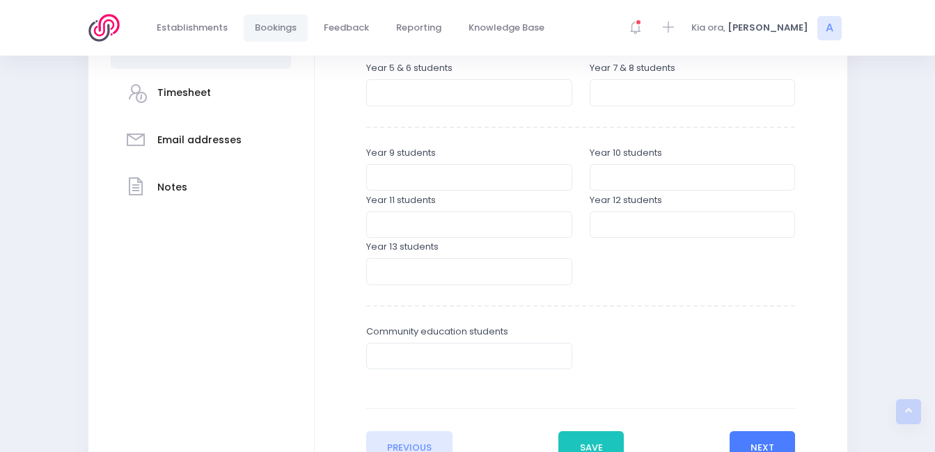
scroll to position [377, 0]
click at [464, 79] on div "Year 5 & 6 students" at bounding box center [469, 85] width 206 height 45
click at [463, 96] on input "number" at bounding box center [469, 94] width 206 height 26
type input "50"
click at [604, 103] on input "number" at bounding box center [693, 94] width 206 height 26
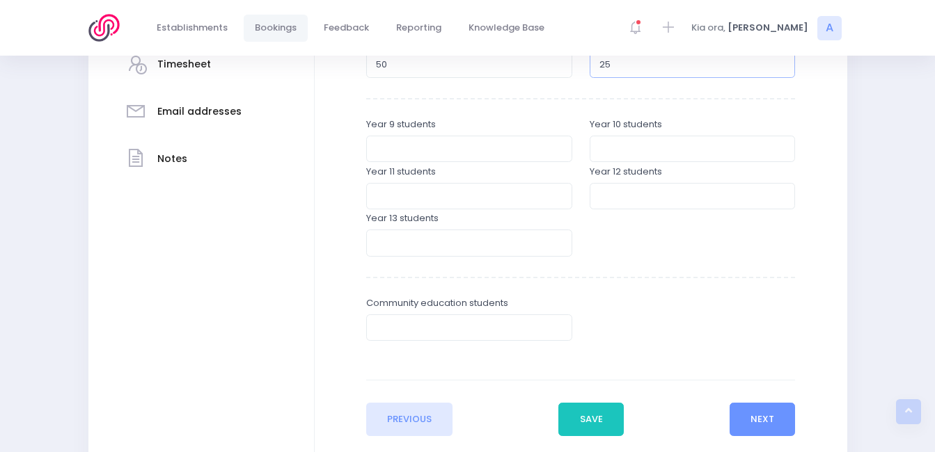
scroll to position [410, 0]
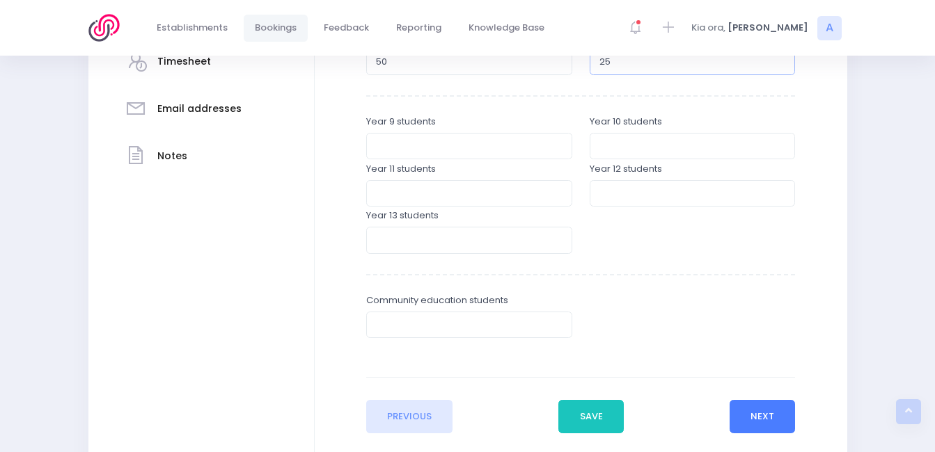
type input "25"
click at [741, 409] on button "Next" at bounding box center [762, 416] width 66 height 33
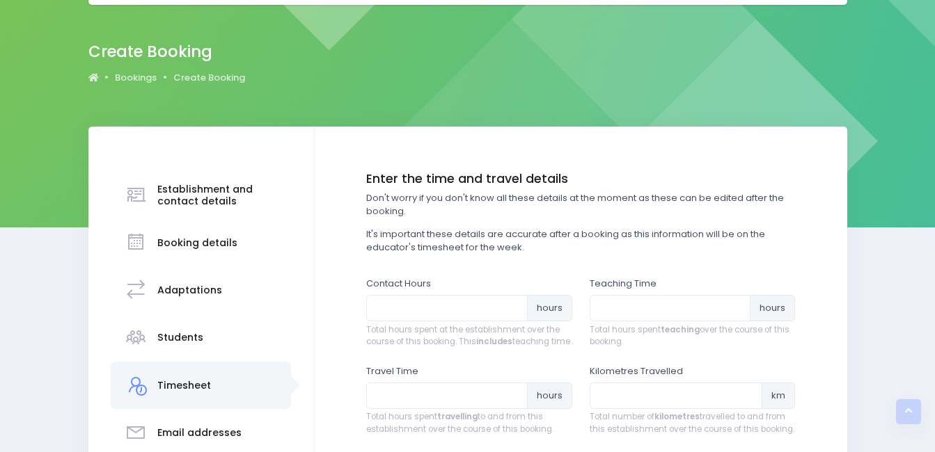
scroll to position [0, 0]
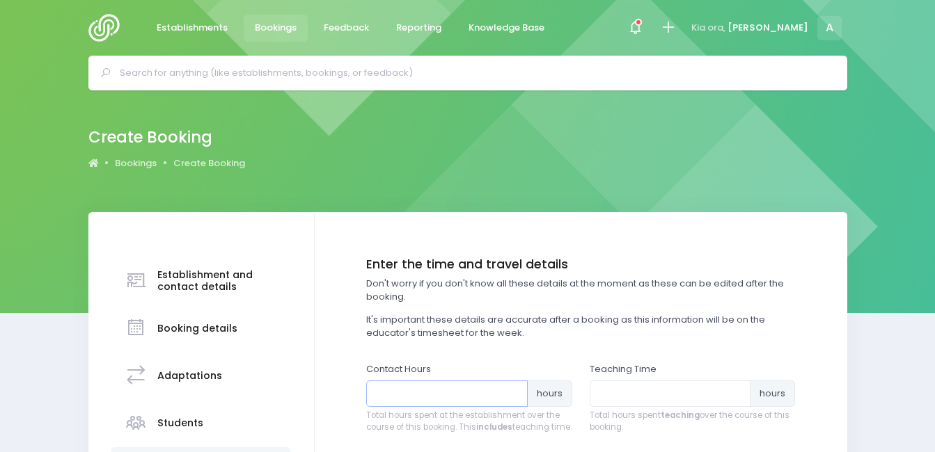
click at [486, 390] on input "number" at bounding box center [446, 394] width 161 height 26
type input "4"
type input "5"
click at [619, 402] on input "number" at bounding box center [670, 394] width 161 height 26
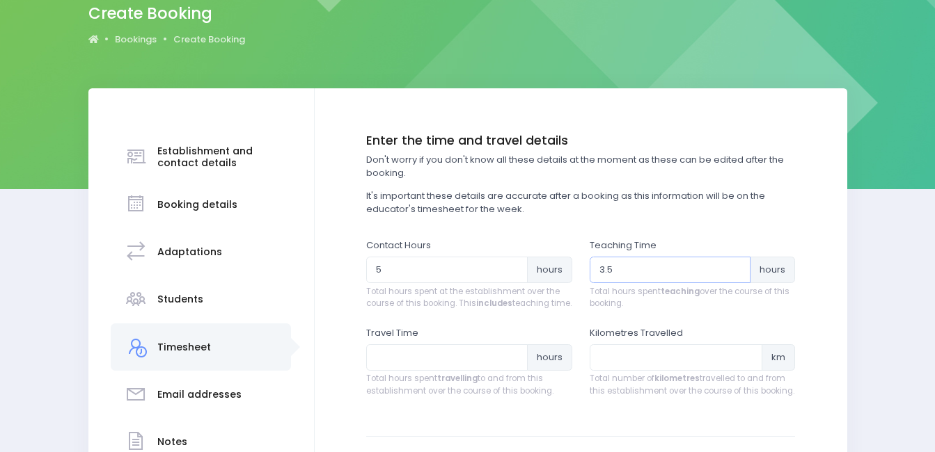
scroll to position [125, 0]
type input "3.5"
click at [416, 370] on input "number" at bounding box center [446, 357] width 161 height 26
type input "0.5"
click at [599, 370] on input "number" at bounding box center [676, 357] width 173 height 26
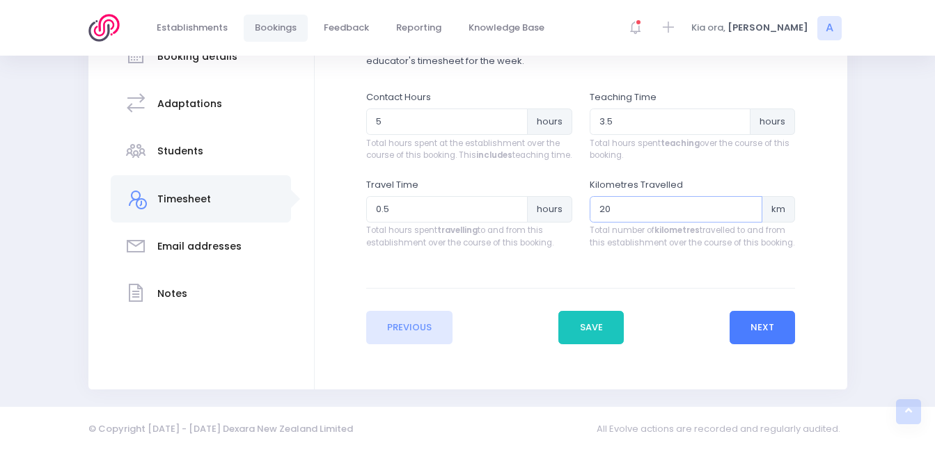
type input "20"
click at [733, 334] on button "Next" at bounding box center [762, 327] width 66 height 33
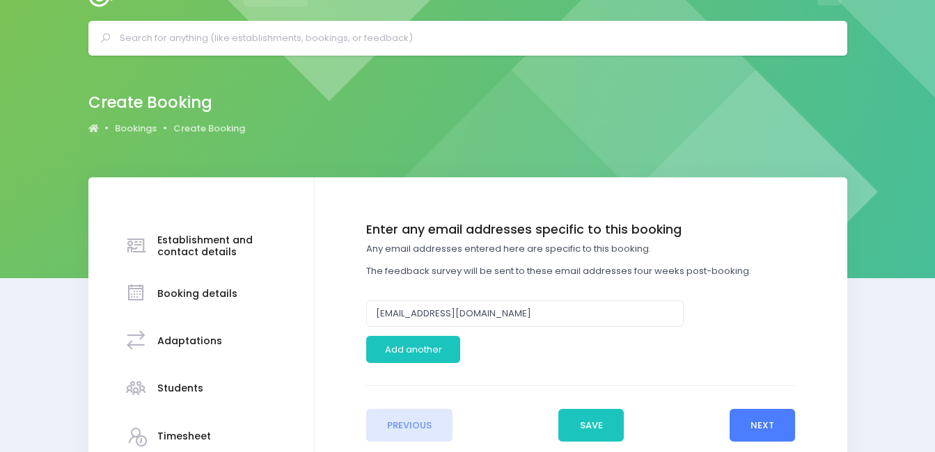
scroll to position [0, 0]
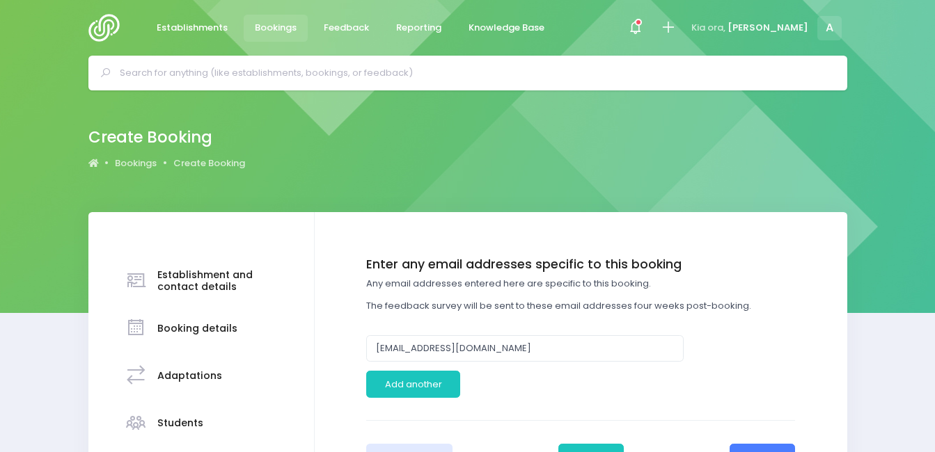
click at [733, 334] on div "Enter any email addresses specific to this booking Any email addresses entered …" at bounding box center [580, 334] width 429 height 152
click at [377, 389] on button "Add another" at bounding box center [413, 384] width 94 height 26
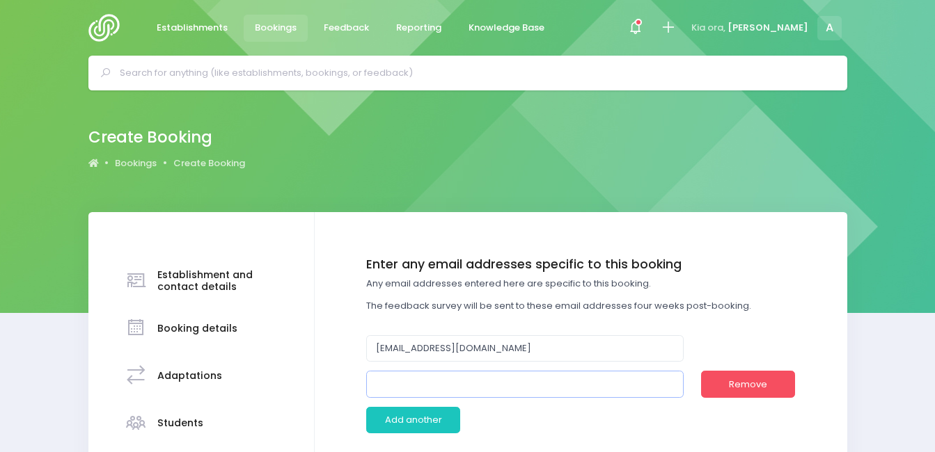
click at [385, 377] on input "email" at bounding box center [524, 384] width 317 height 26
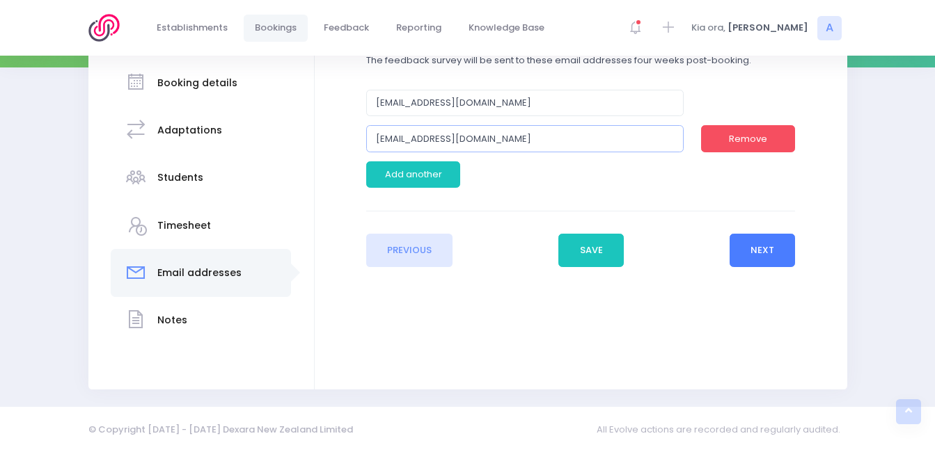
type input "annap@libertonchristian.school.nz"
click at [774, 245] on button "Next" at bounding box center [762, 250] width 66 height 33
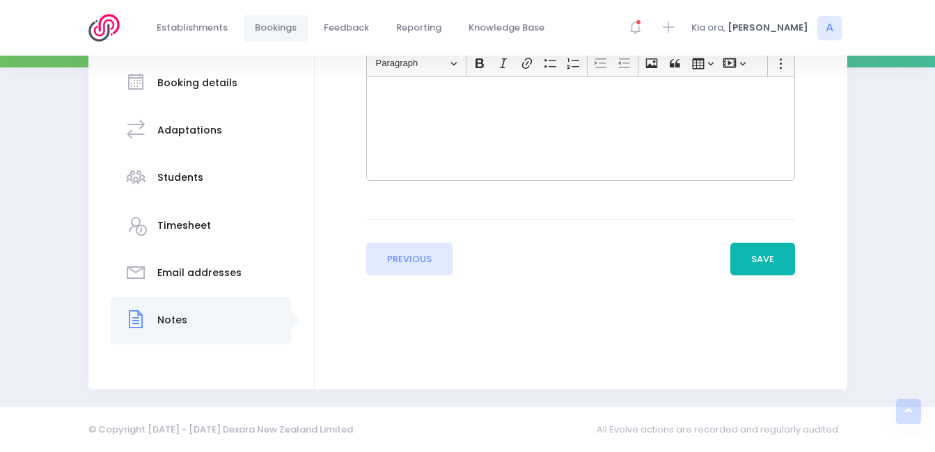
click at [773, 262] on button "Save" at bounding box center [762, 259] width 65 height 33
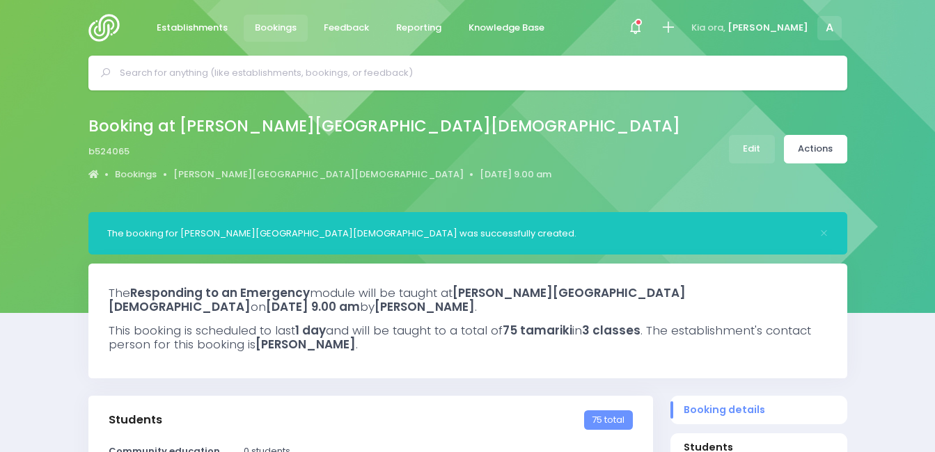
select select "5"
click at [94, 22] on img at bounding box center [108, 28] width 40 height 28
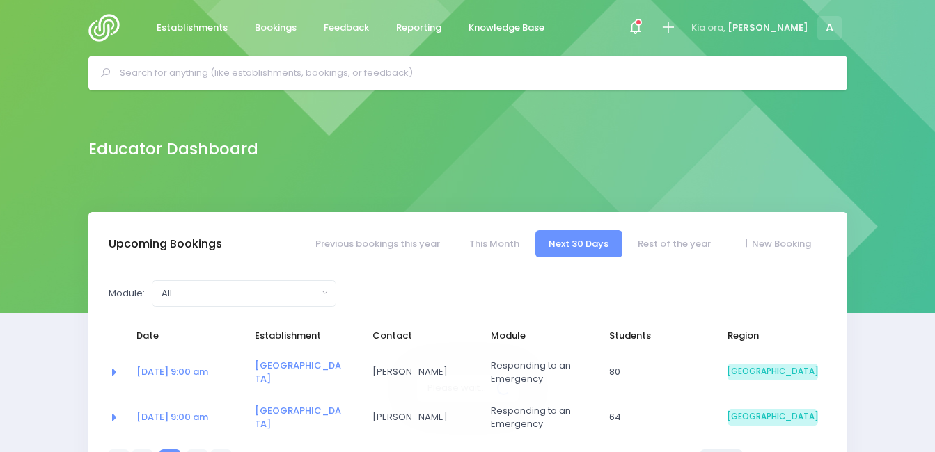
select select "5"
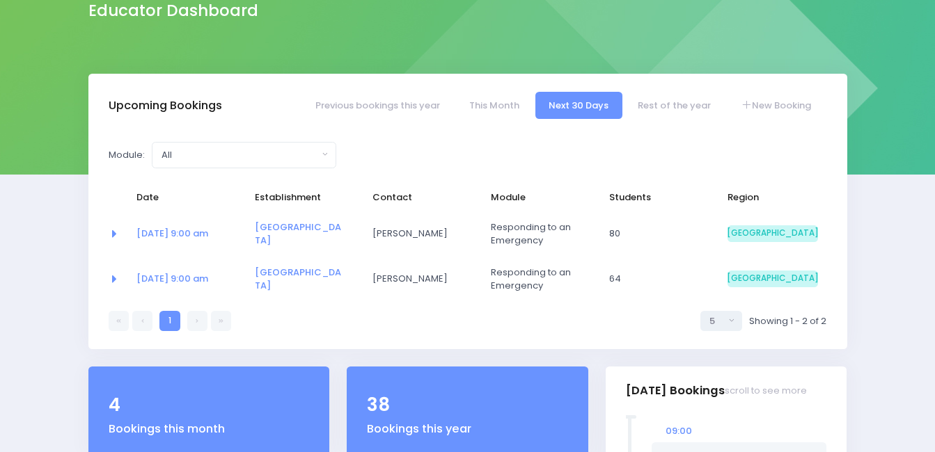
scroll to position [130, 0]
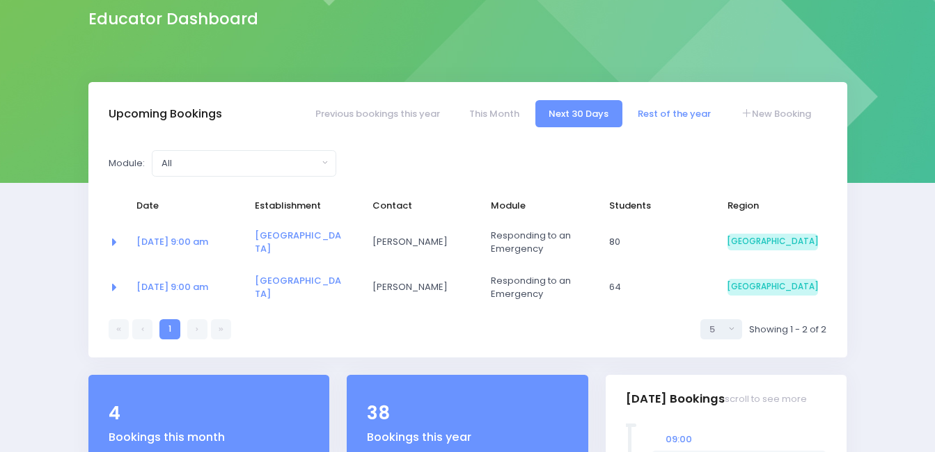
click at [680, 106] on link "Rest of the year" at bounding box center [674, 113] width 100 height 27
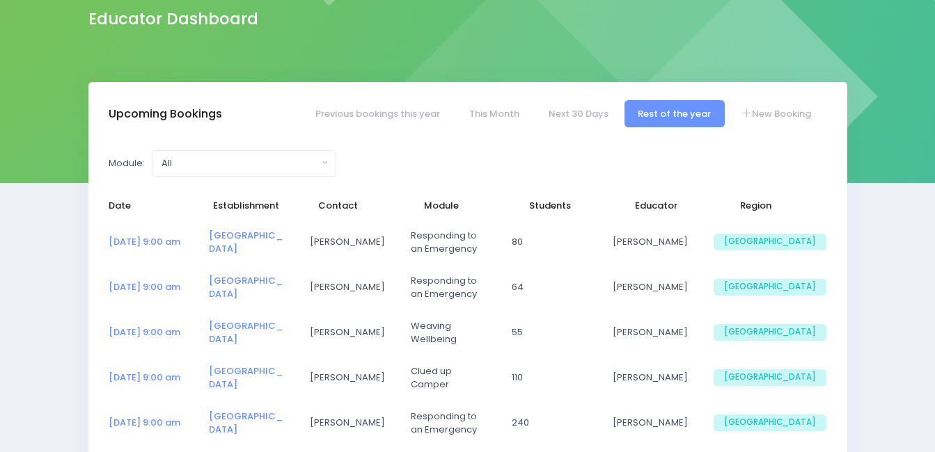
select select "5"
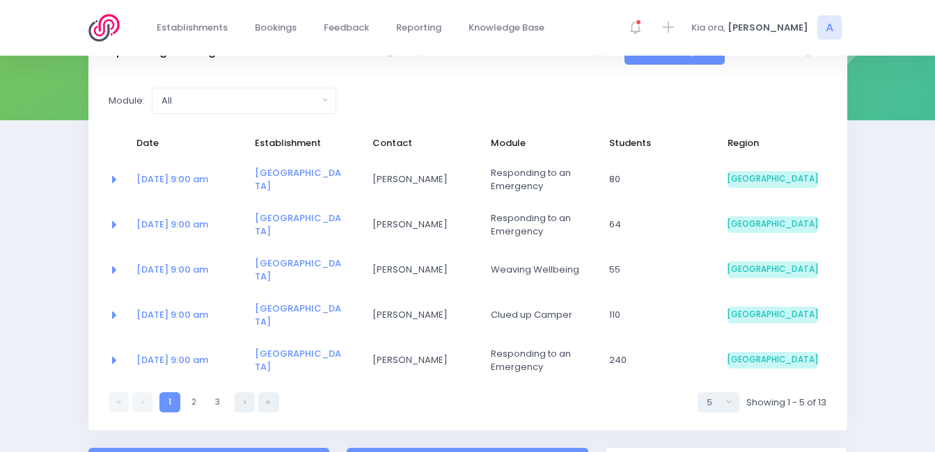
scroll to position [214, 0]
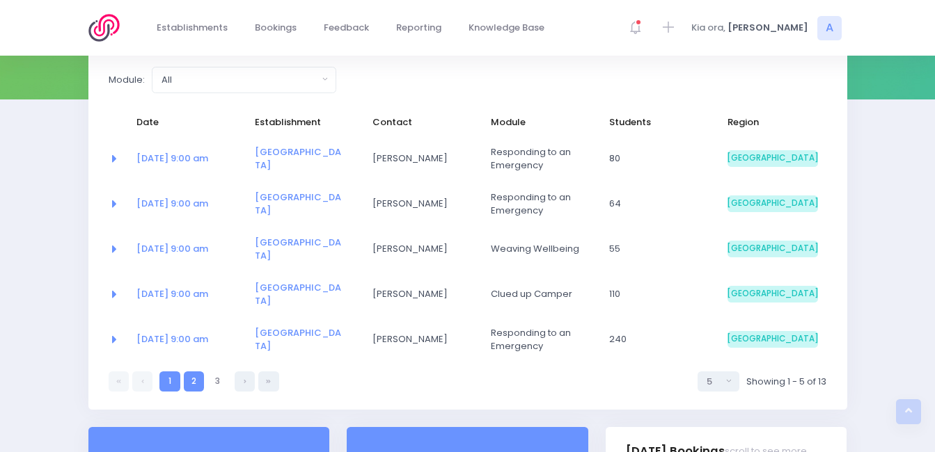
click at [196, 382] on link "2" at bounding box center [194, 382] width 20 height 20
select select "5"
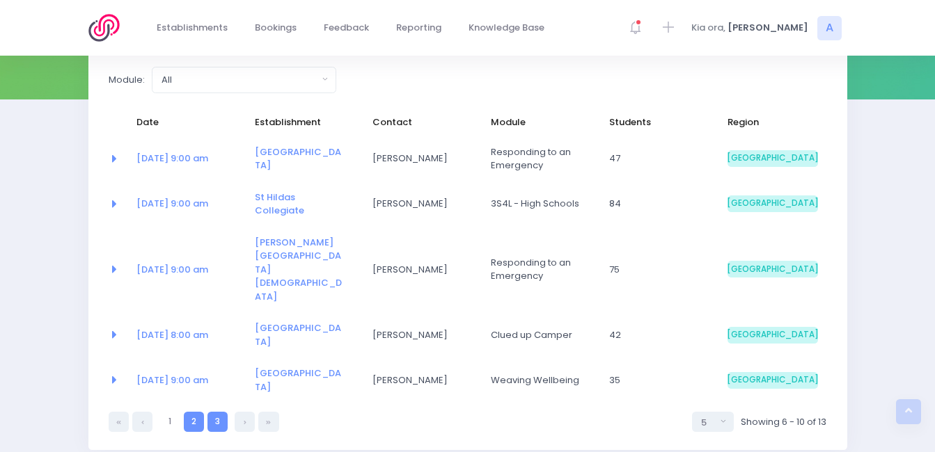
click at [218, 412] on link "3" at bounding box center [217, 422] width 20 height 20
select select "5"
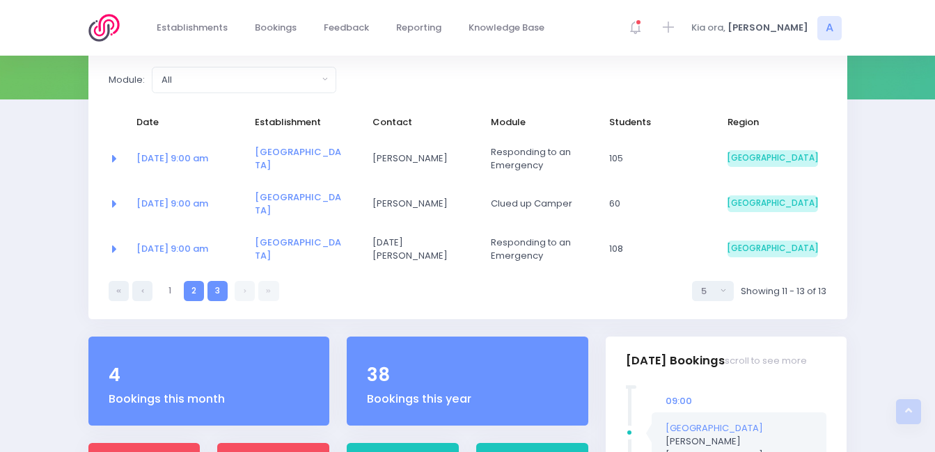
click at [192, 289] on link "2" at bounding box center [194, 291] width 20 height 20
select select "5"
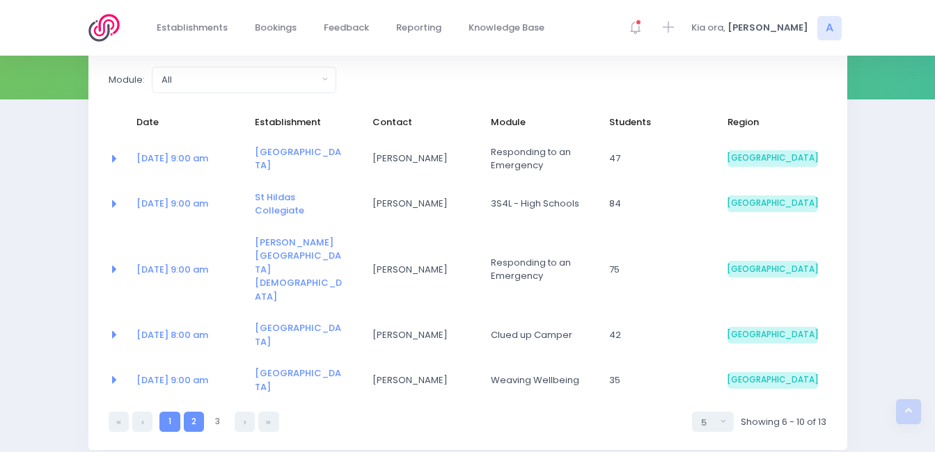
click at [168, 412] on link "1" at bounding box center [169, 422] width 20 height 20
select select "5"
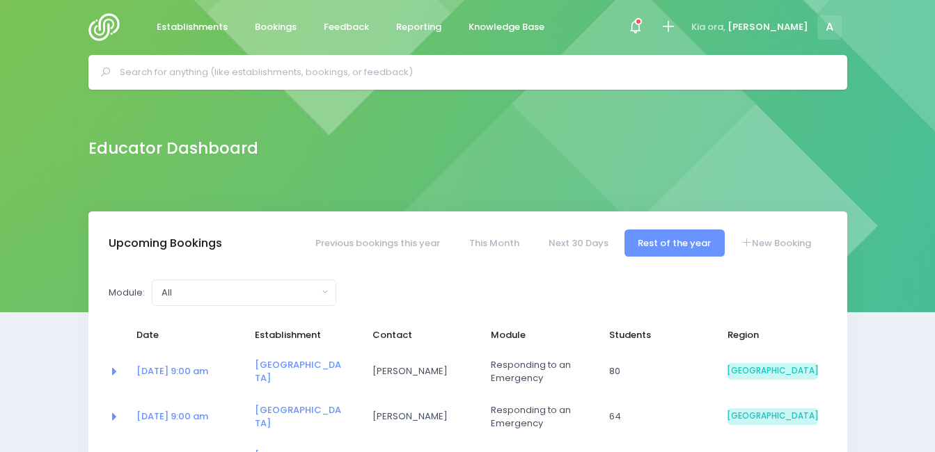
scroll to position [0, 0]
